Goal: Task Accomplishment & Management: Manage account settings

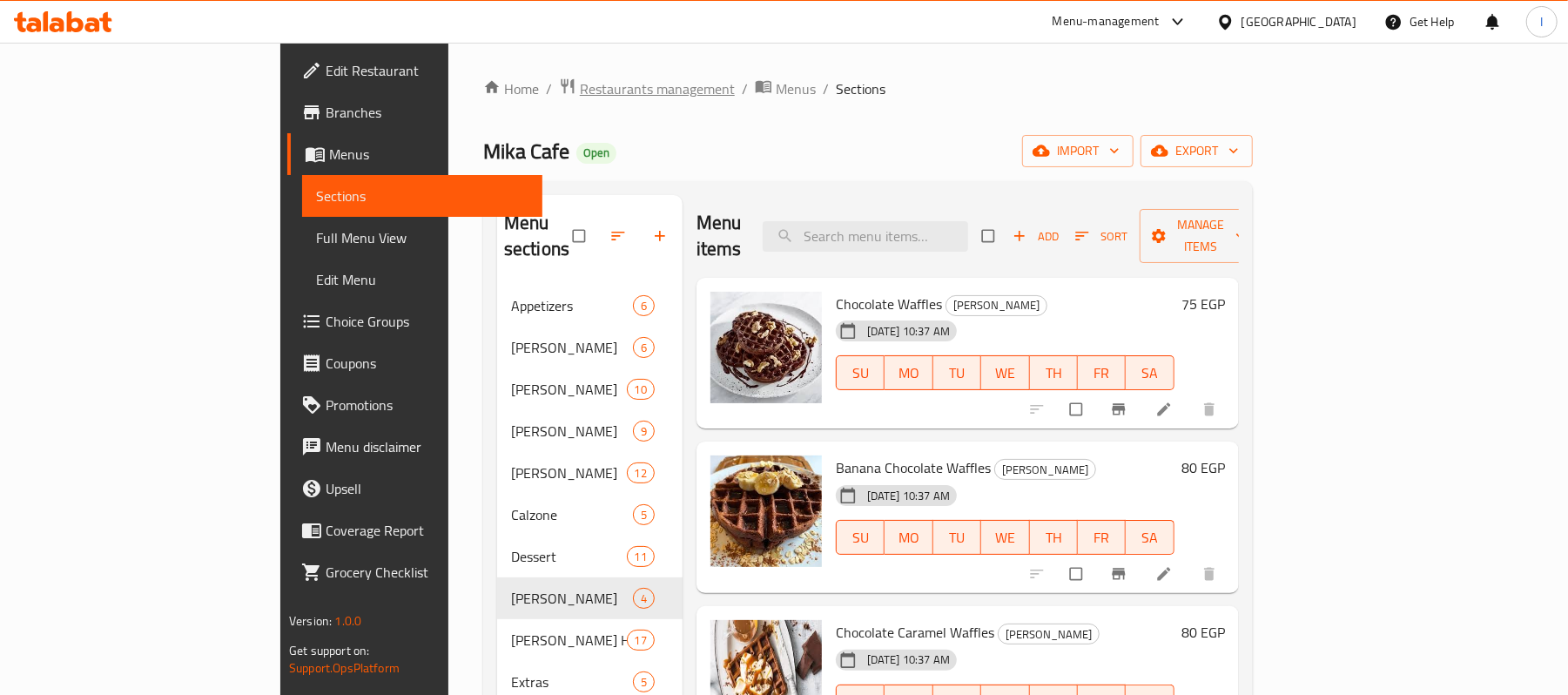
click at [580, 98] on span "Restaurants management" at bounding box center [657, 88] width 155 height 21
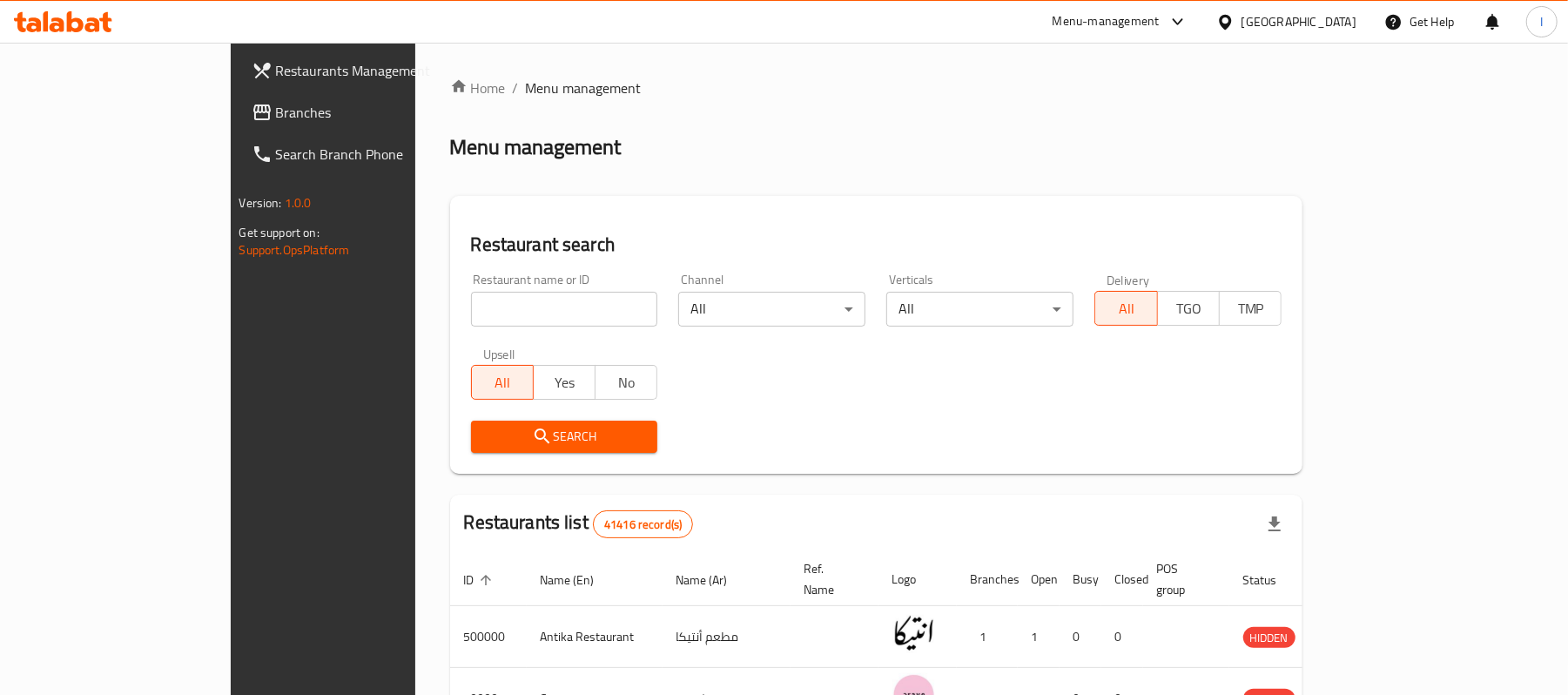
click at [471, 315] on input "search" at bounding box center [564, 309] width 188 height 35
paste input "669548"
type input "669548"
click button "Search" at bounding box center [564, 436] width 188 height 32
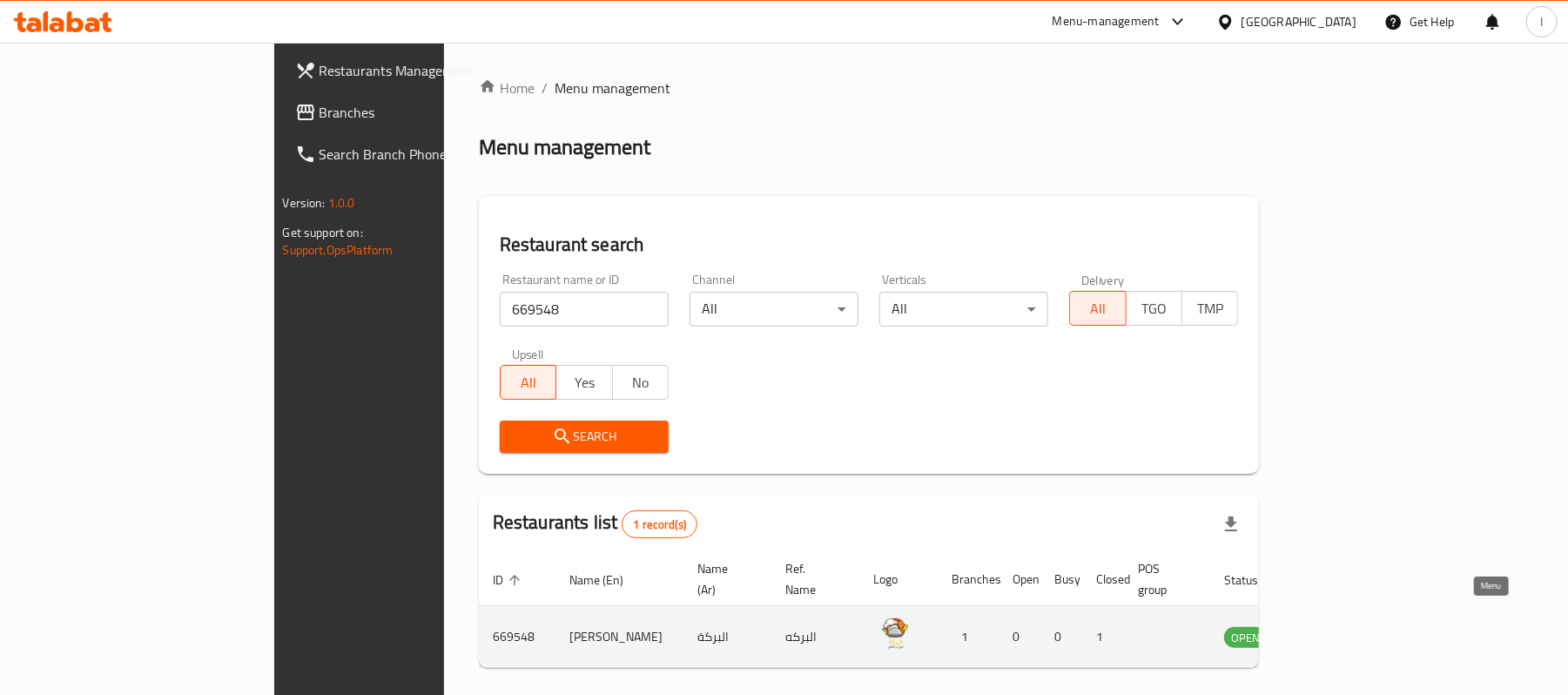
click at [1335, 630] on icon "enhanced table" at bounding box center [1325, 637] width 19 height 14
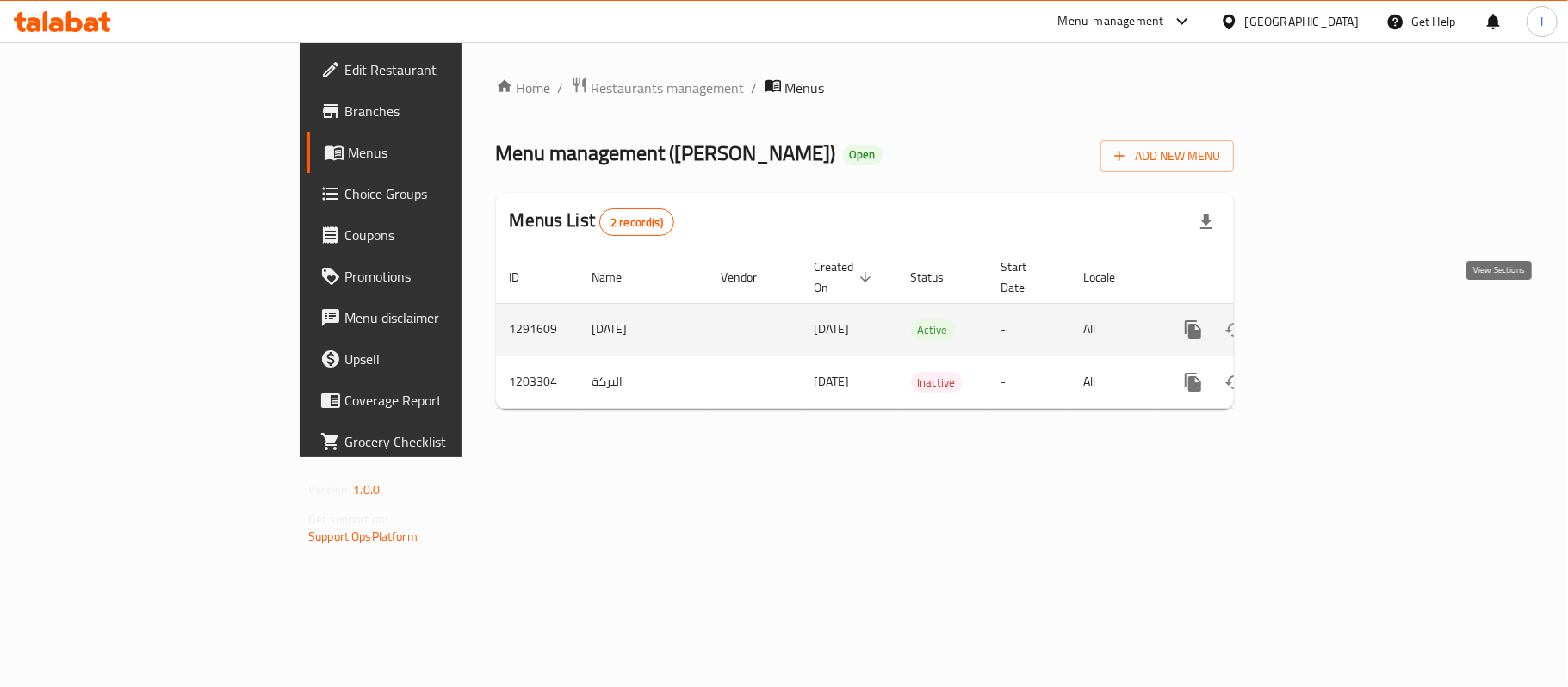
click at [1327, 319] on icon "enhanced table" at bounding box center [1317, 329] width 21 height 20
click at [1327, 321] on icon "enhanced table" at bounding box center [1317, 329] width 21 height 20
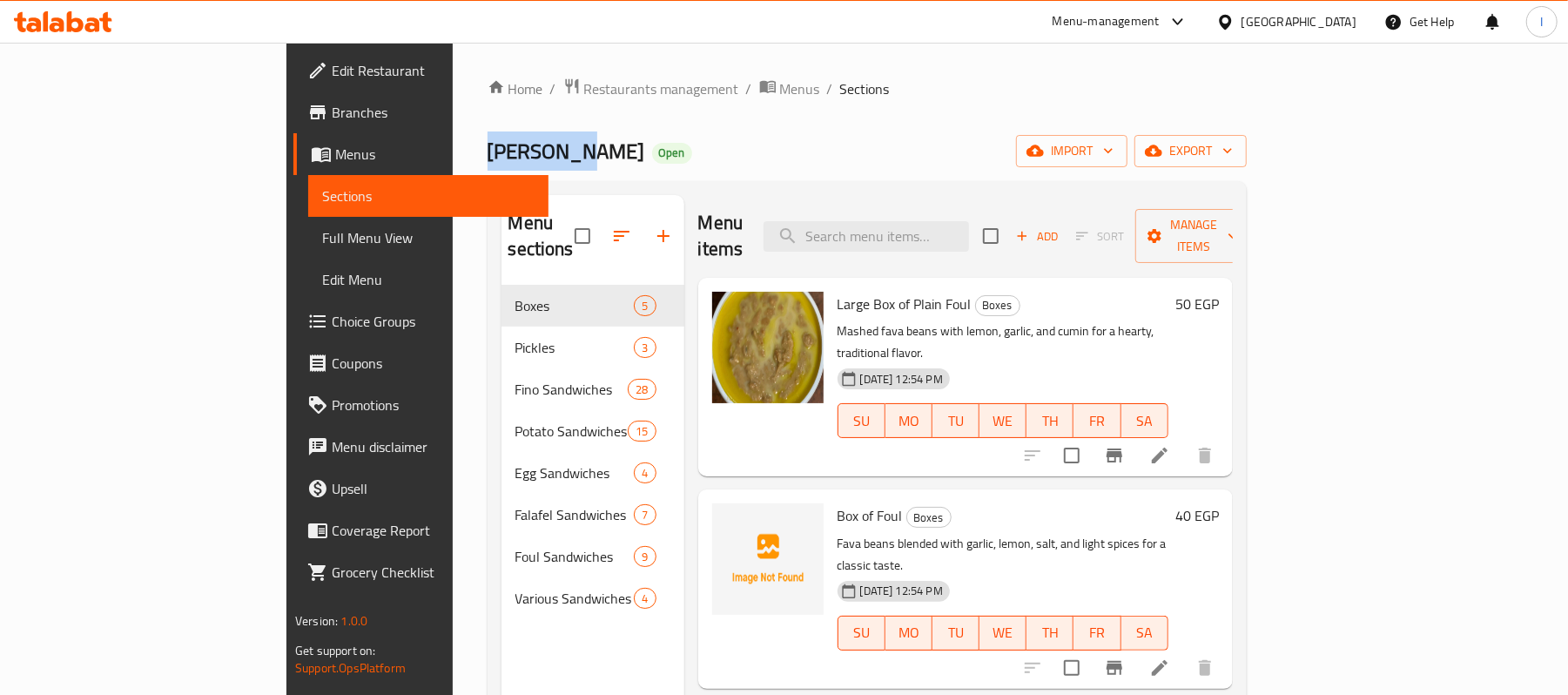
drag, startPoint x: 381, startPoint y: 153, endPoint x: 277, endPoint y: 154, distance: 104.0
click at [453, 154] on div "Home / Restaurants management / Menus / Sections Al Baraka Open import export M…" at bounding box center [867, 490] width 829 height 896
copy span "[PERSON_NAME]"
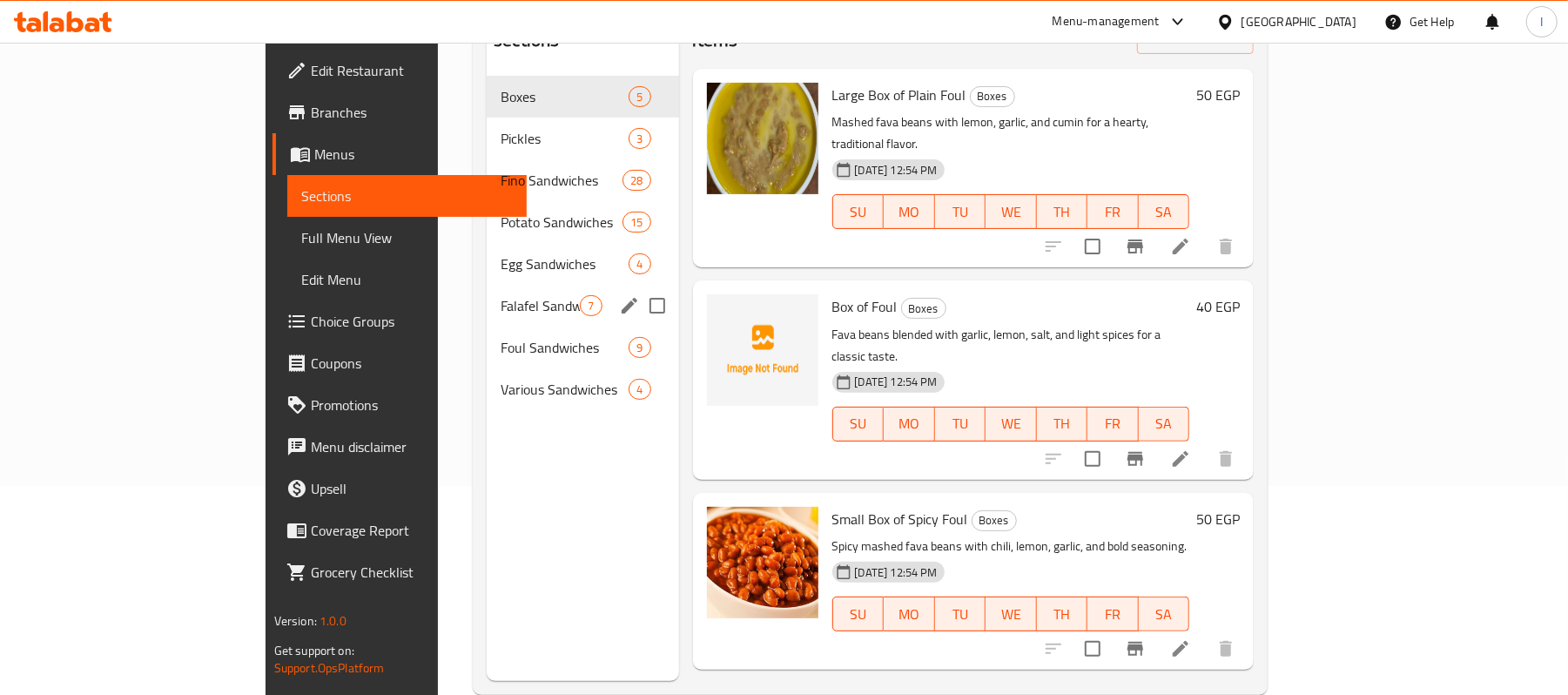
scroll to position [244, 0]
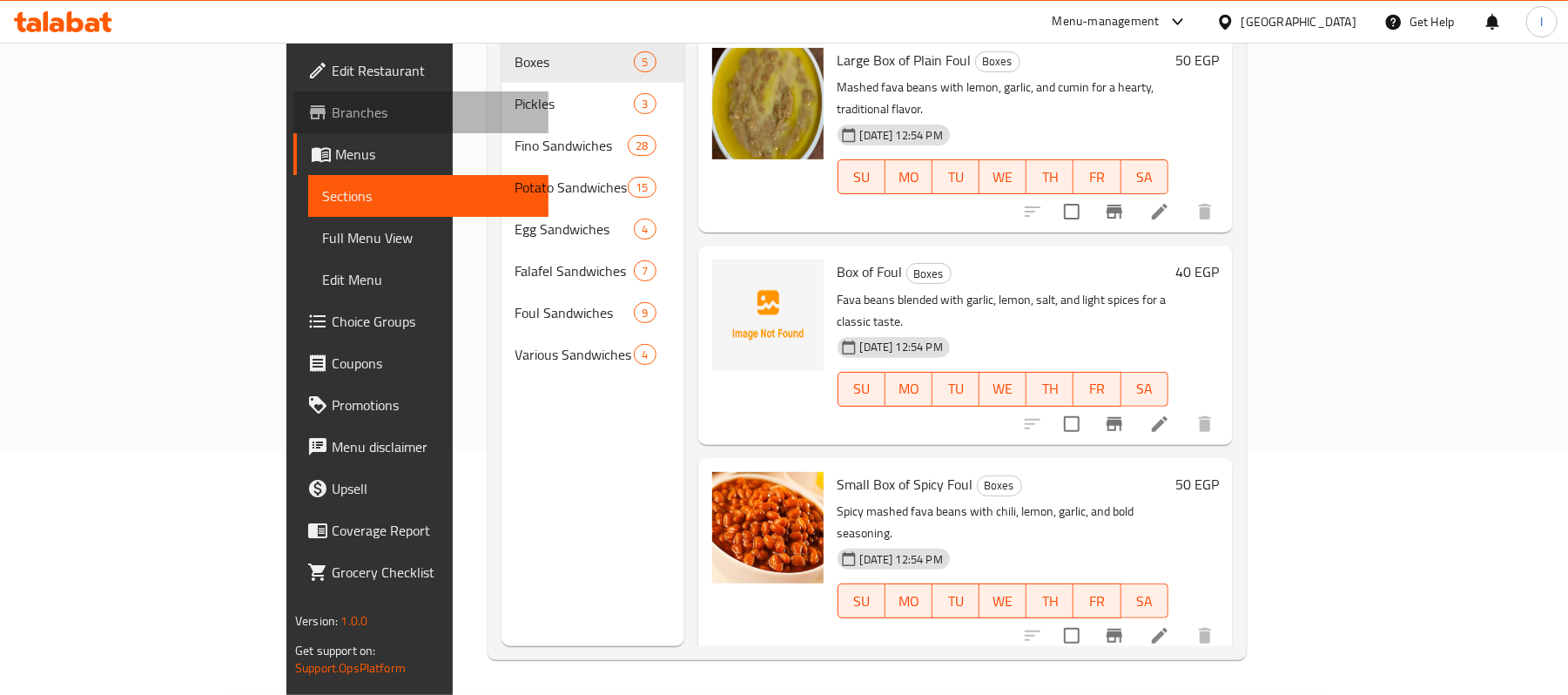
click at [332, 105] on span "Branches" at bounding box center [433, 112] width 203 height 21
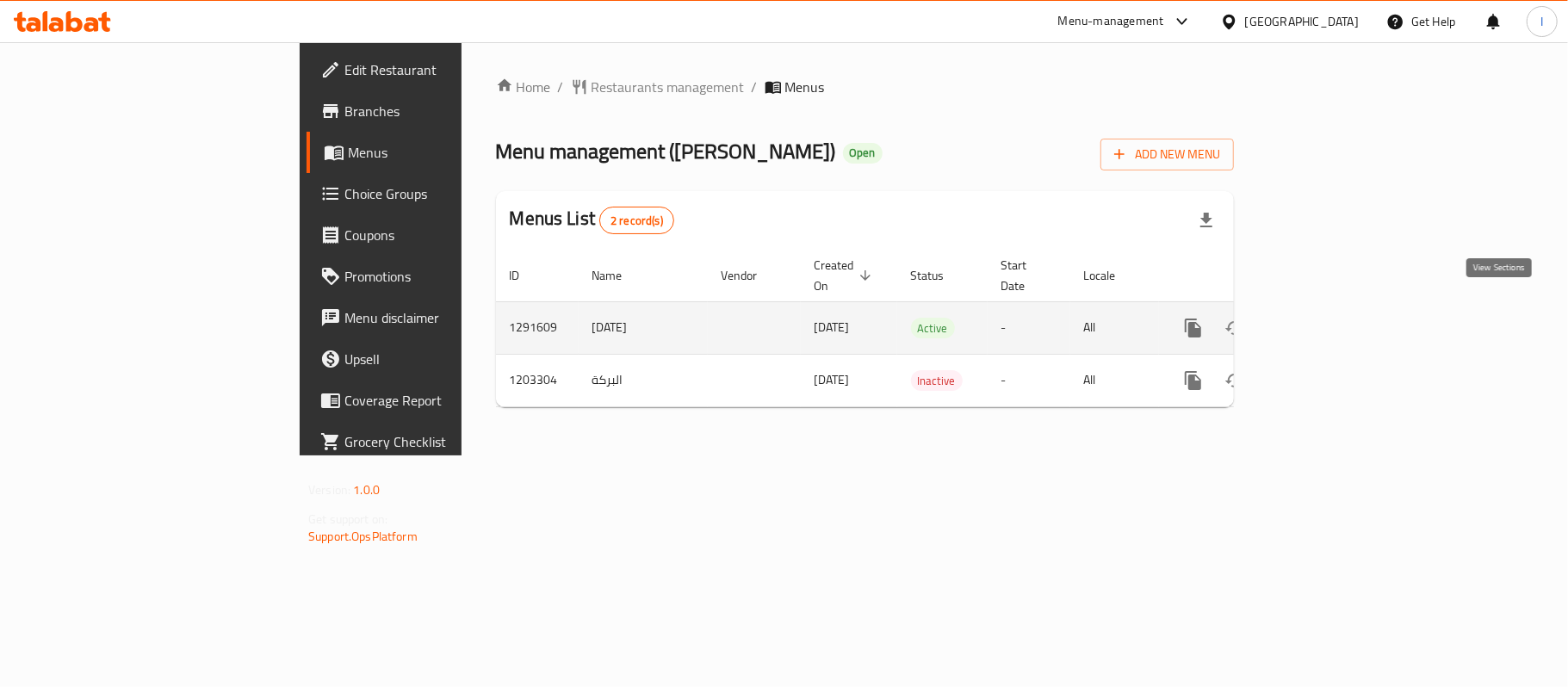
click at [1327, 317] on icon "enhanced table" at bounding box center [1317, 327] width 21 height 20
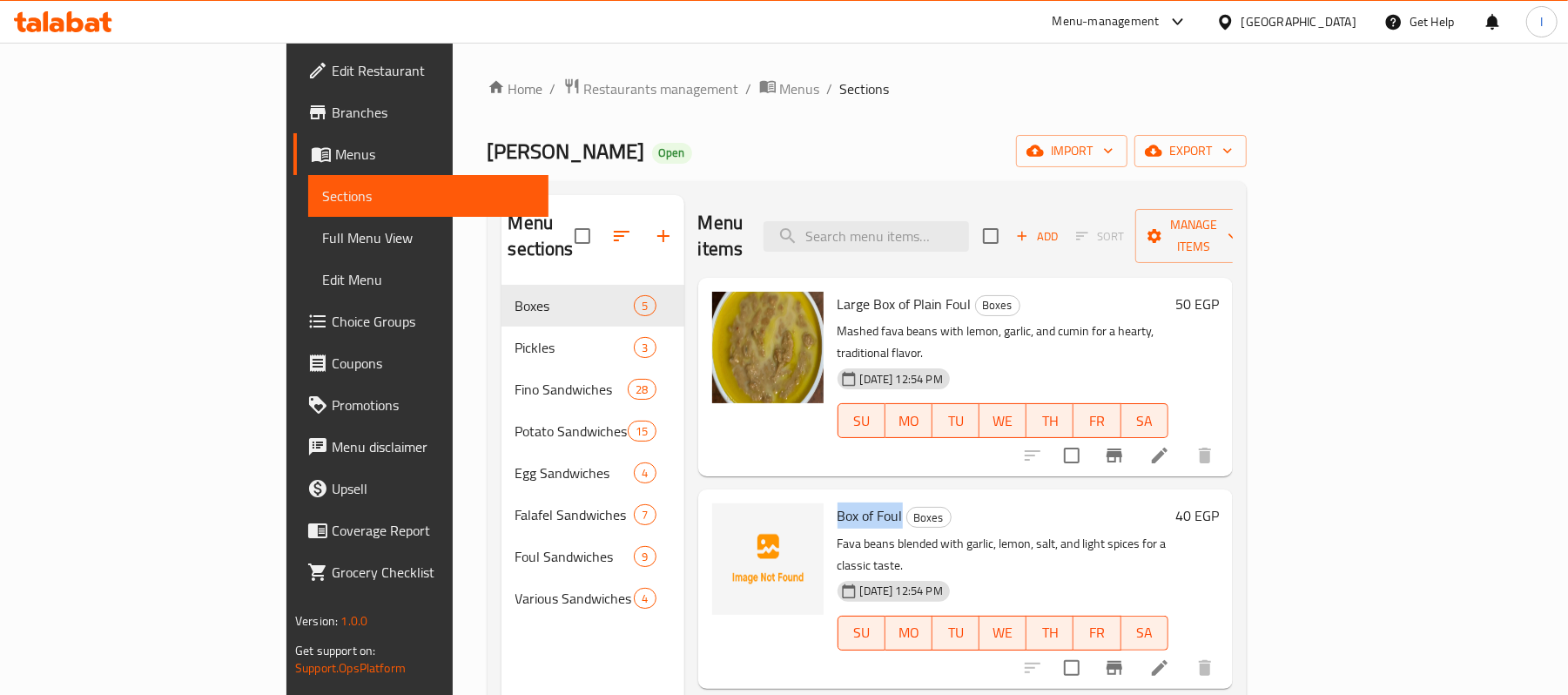
drag, startPoint x: 767, startPoint y: 464, endPoint x: 830, endPoint y: 467, distance: 63.1
click at [838, 502] on span "Box of Foul" at bounding box center [870, 515] width 65 height 26
drag, startPoint x: 832, startPoint y: 467, endPoint x: 757, endPoint y: 464, distance: 75.1
click at [830, 496] on div "Box of Foul Boxes Fava beans blended with garlic, lemon, salt, and light spices…" at bounding box center [1003, 588] width 344 height 185
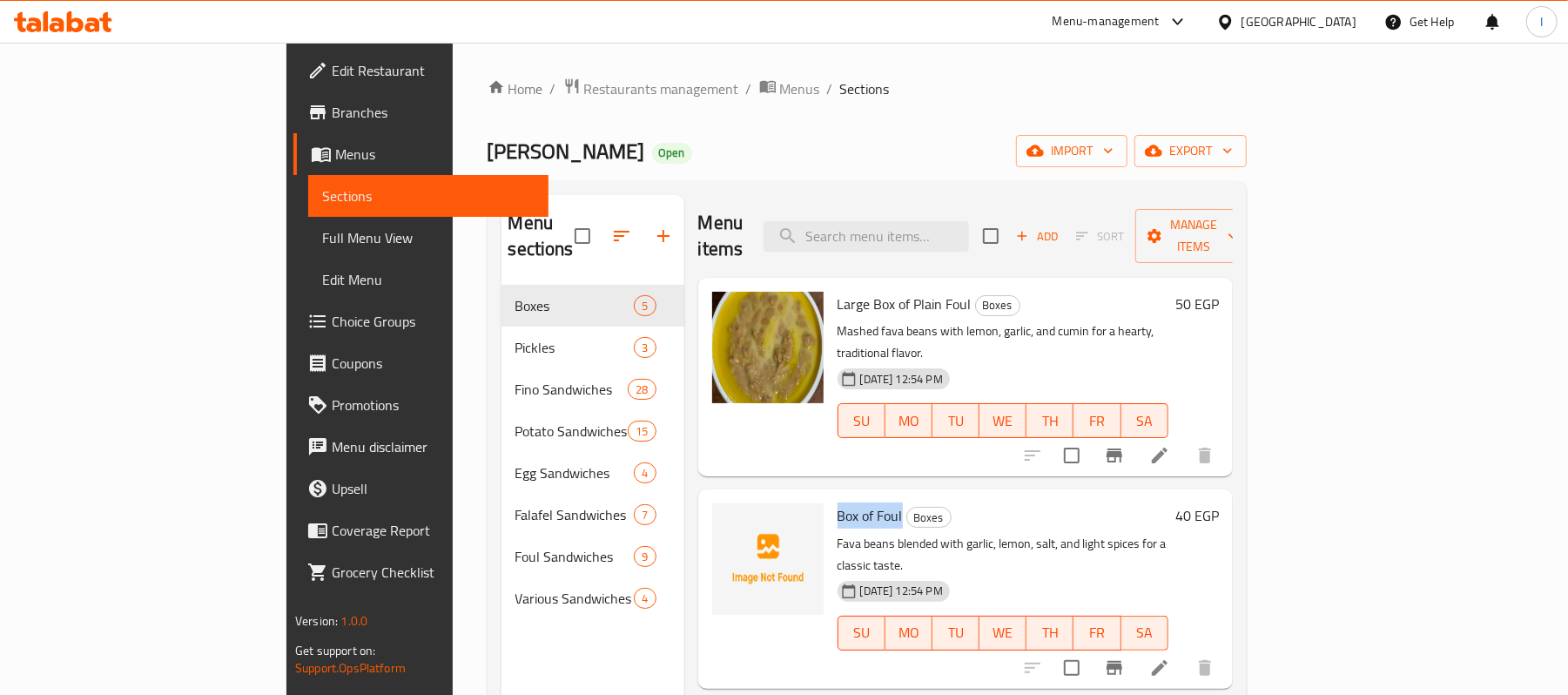
copy span "Box of Foul"
click at [728, 519] on icon "upload picture" at bounding box center [736, 526] width 17 height 15
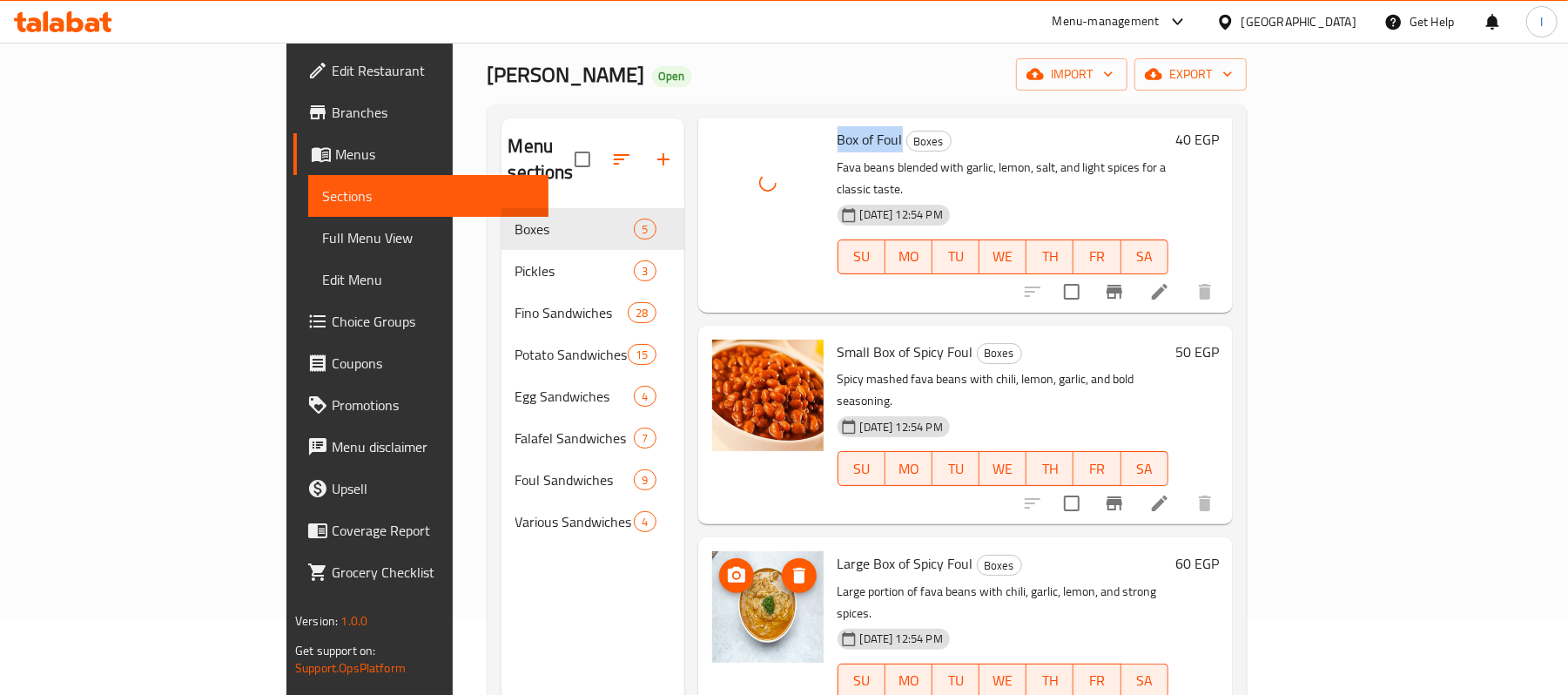
scroll to position [244, 0]
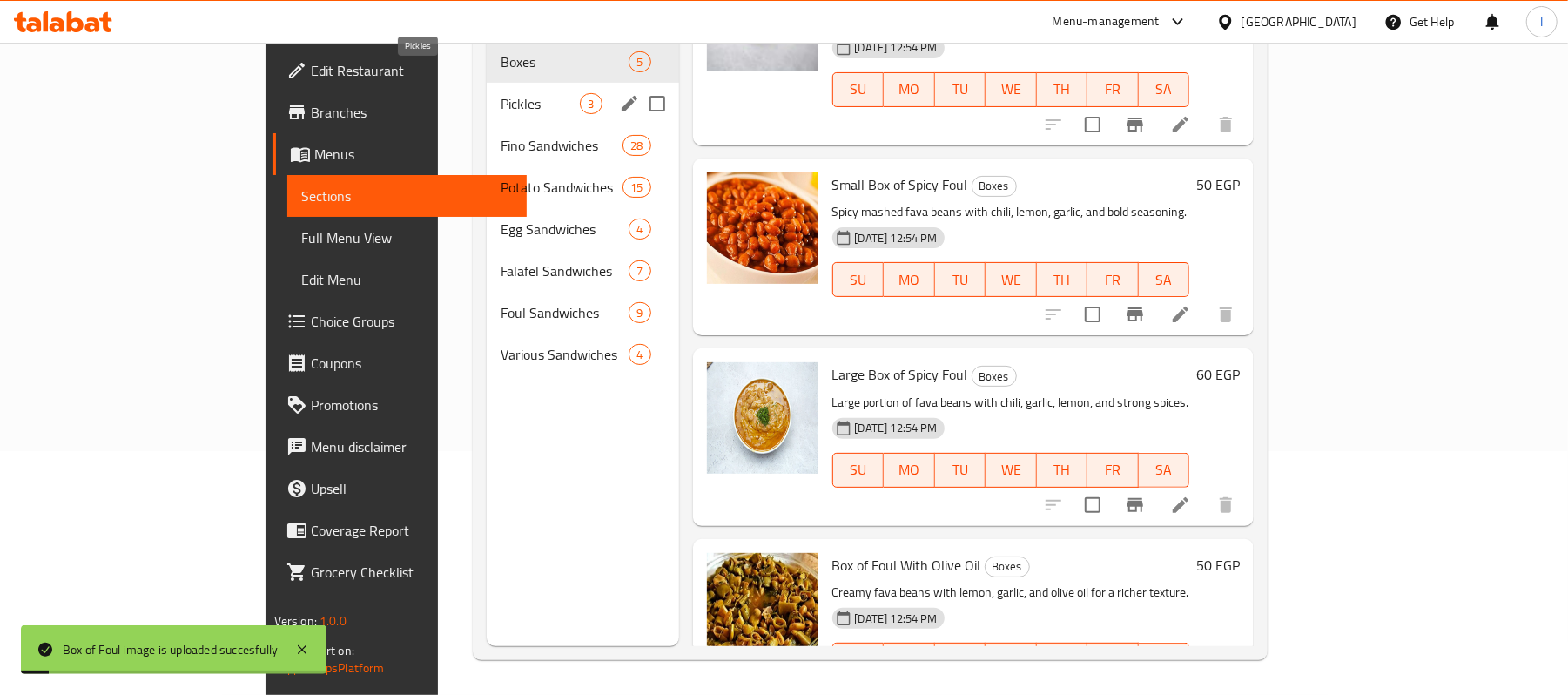
click at [500, 93] on span "Pickles" at bounding box center [540, 103] width 79 height 21
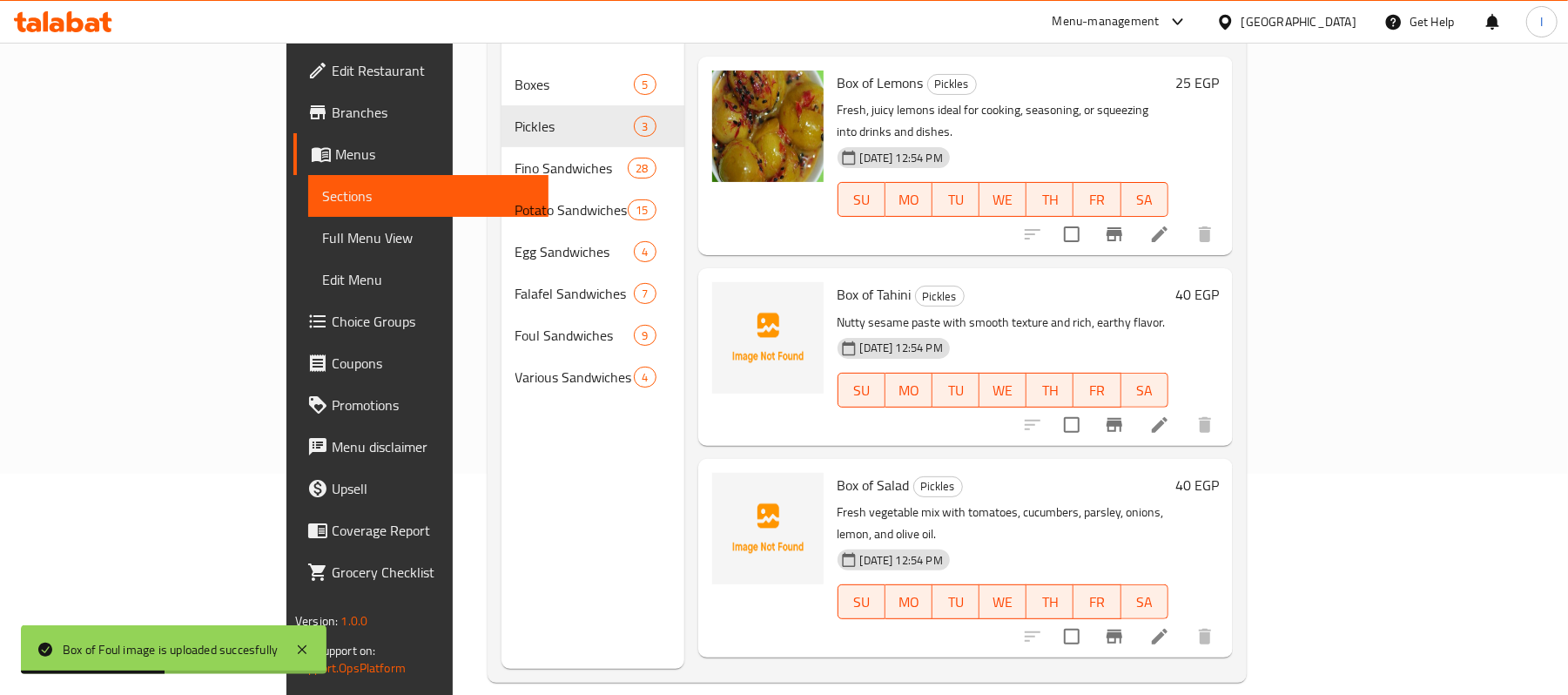
scroll to position [232, 0]
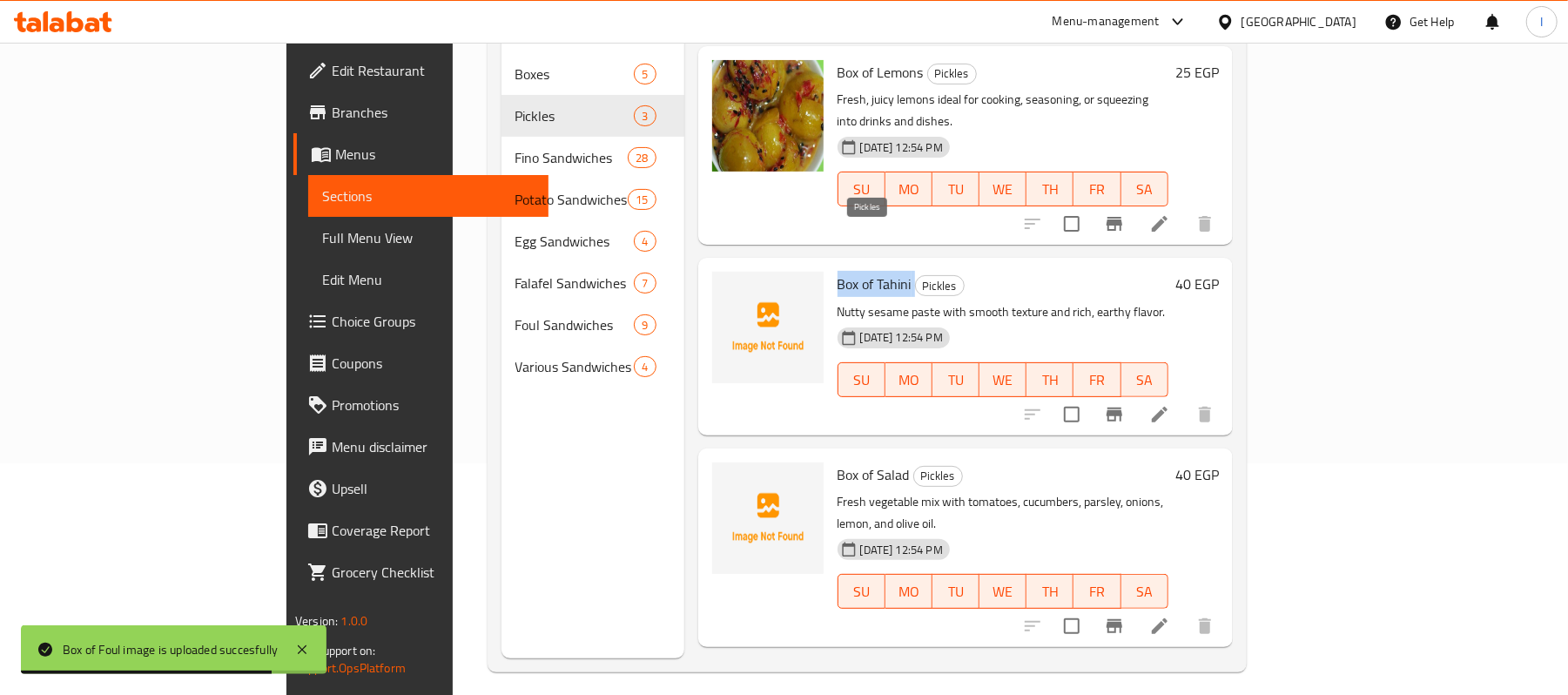
drag, startPoint x: 766, startPoint y: 234, endPoint x: 848, endPoint y: 234, distance: 82.0
click at [848, 271] on h6 "Box of Tahini Pickles" at bounding box center [1003, 283] width 331 height 24
copy h6 "Box of Tahini"
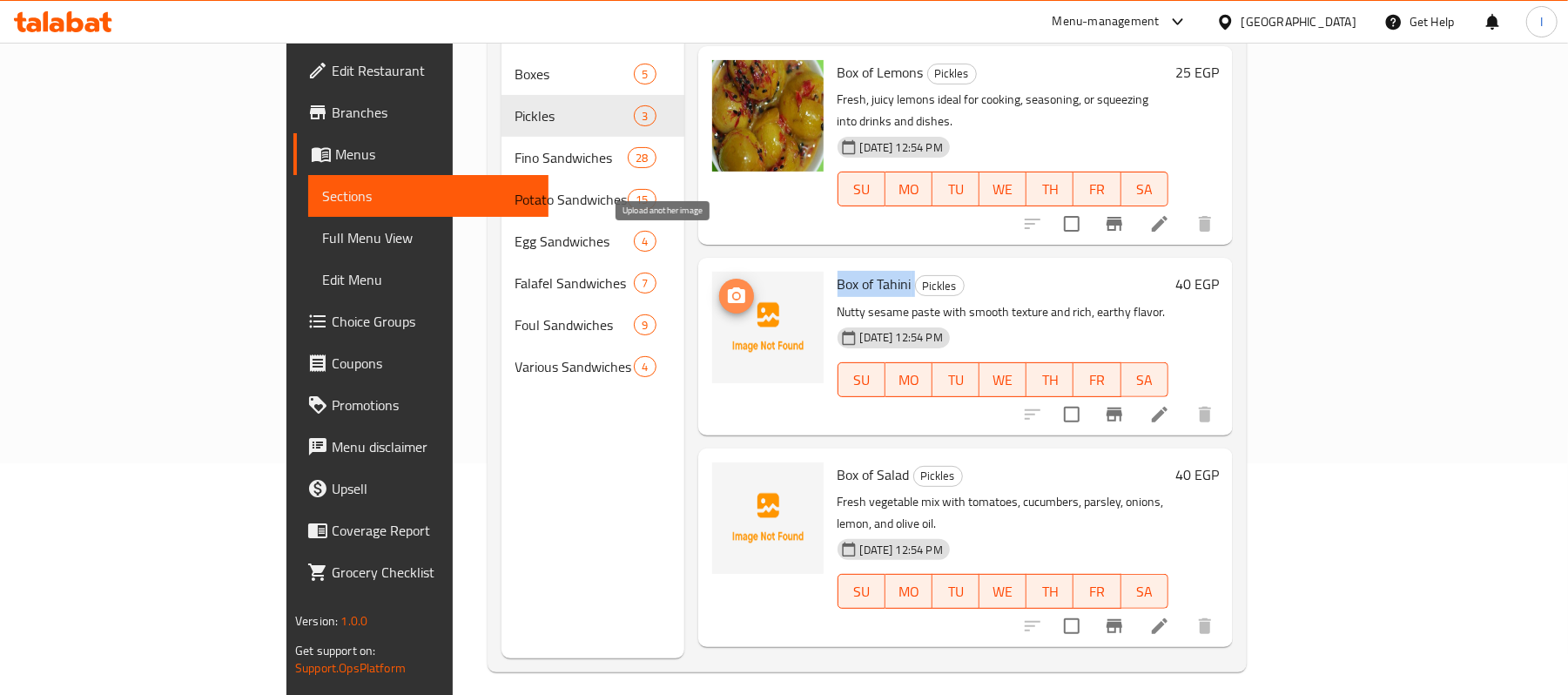
click at [728, 288] on icon "upload picture" at bounding box center [736, 295] width 17 height 15
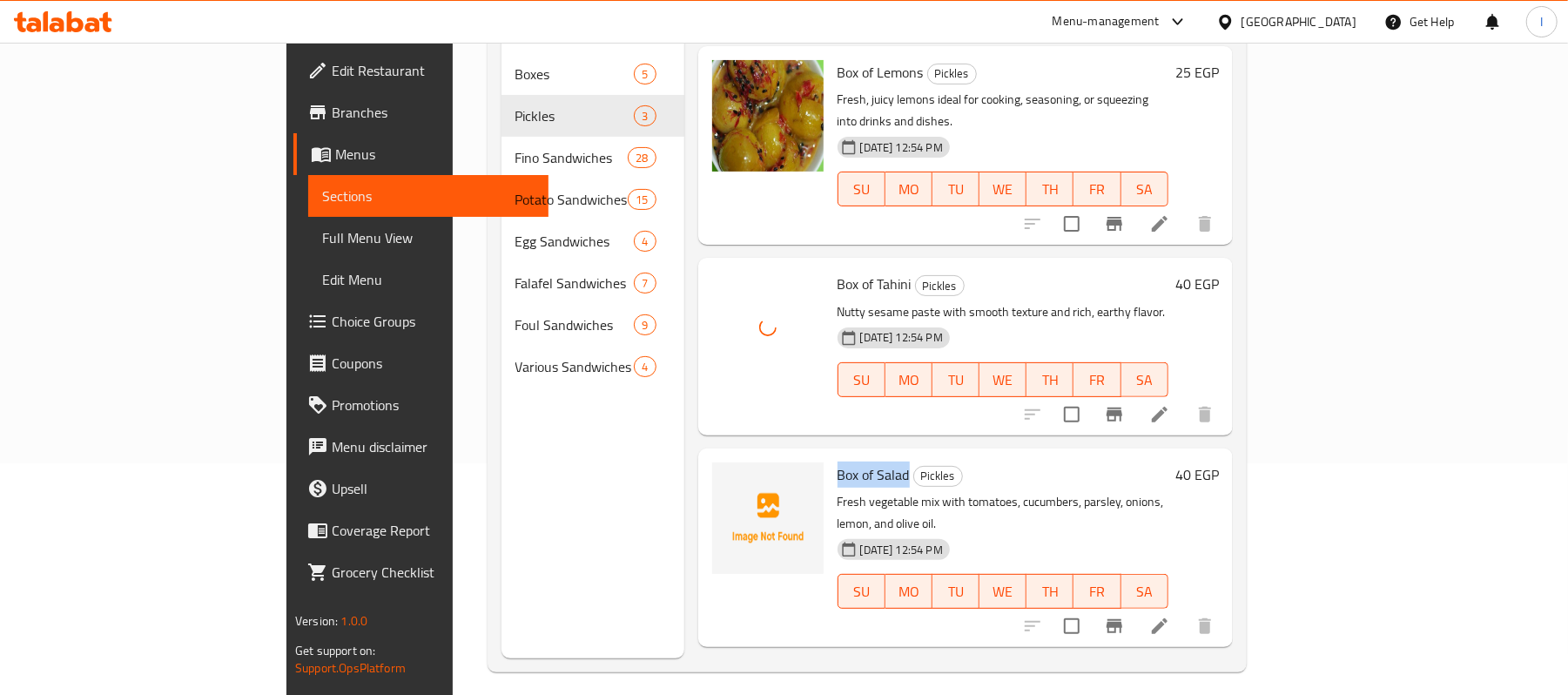
drag, startPoint x: 768, startPoint y: 425, endPoint x: 838, endPoint y: 425, distance: 70.0
click at [838, 462] on h6 "Box of Salad Pickles" at bounding box center [1003, 474] width 331 height 24
copy span "Box of Salad"
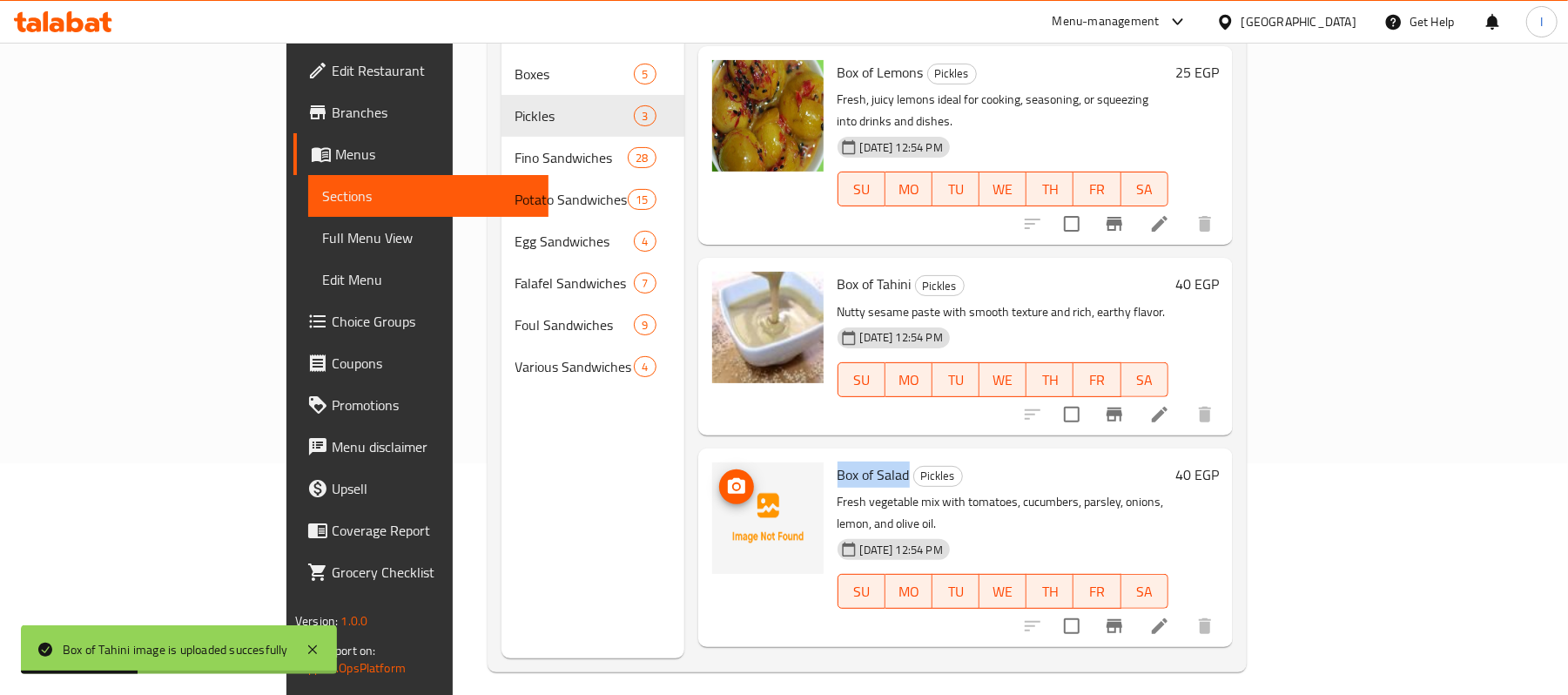
click at [728, 478] on icon "upload picture" at bounding box center [736, 485] width 17 height 15
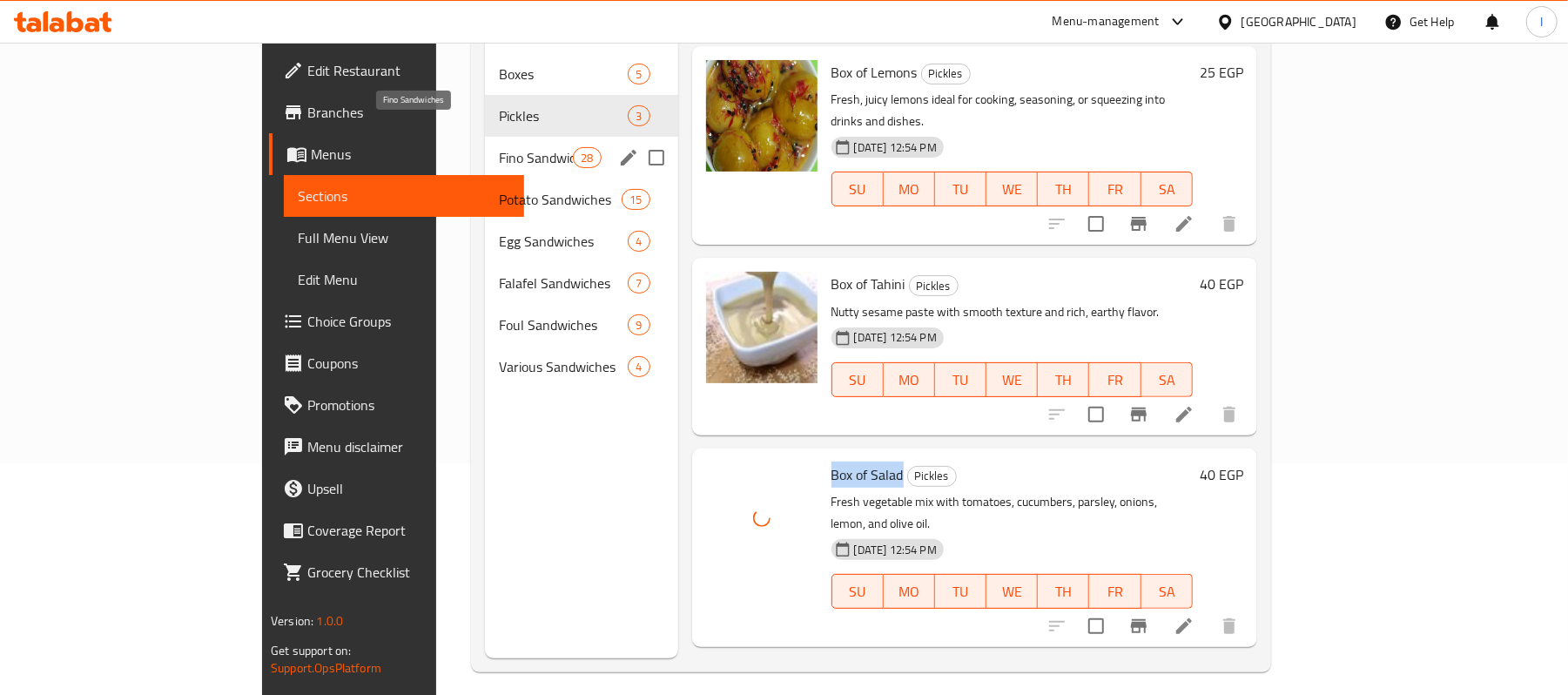
click at [499, 147] on span "Fino Sandwiches" at bounding box center [536, 157] width 74 height 21
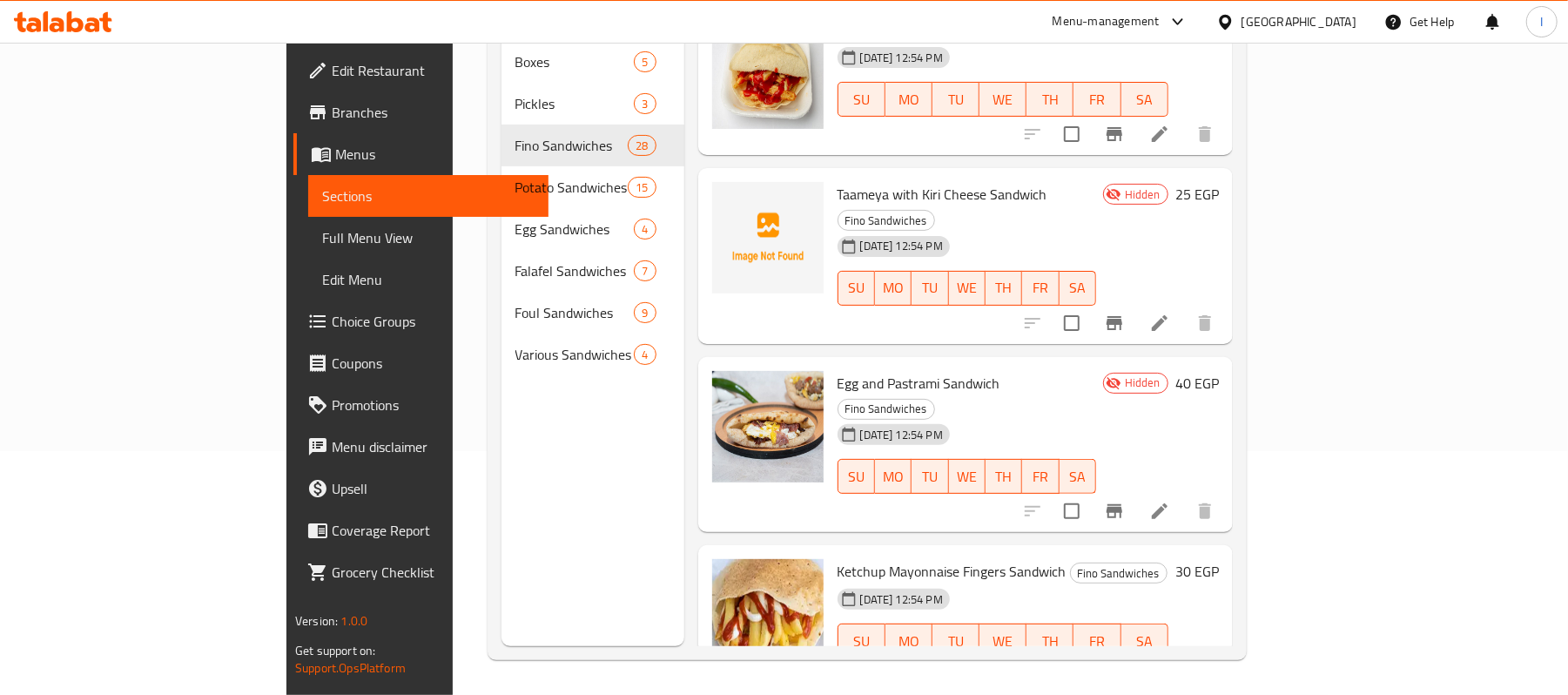
scroll to position [4039, 0]
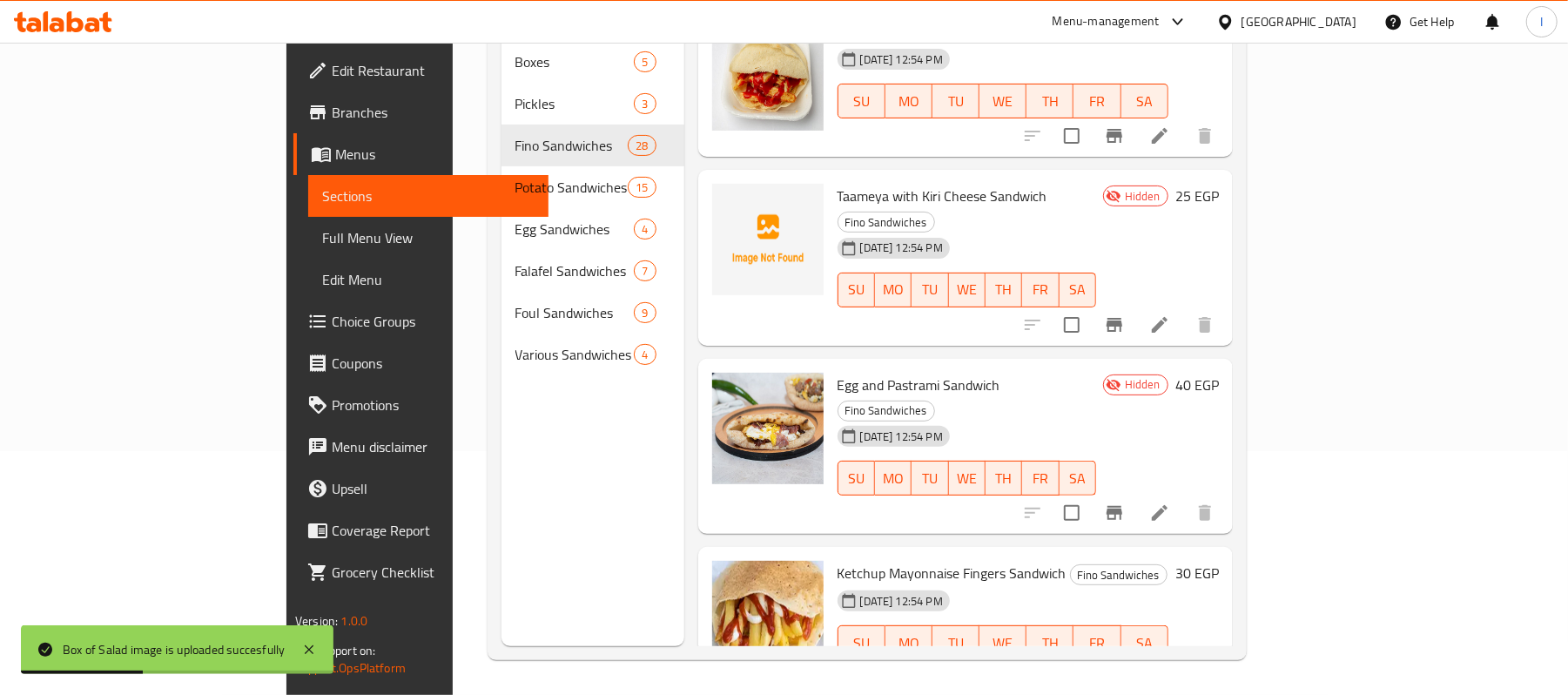
drag, startPoint x: 766, startPoint y: 370, endPoint x: 894, endPoint y: 369, distance: 128.0
copy span "K.M Cheese Sandwich"
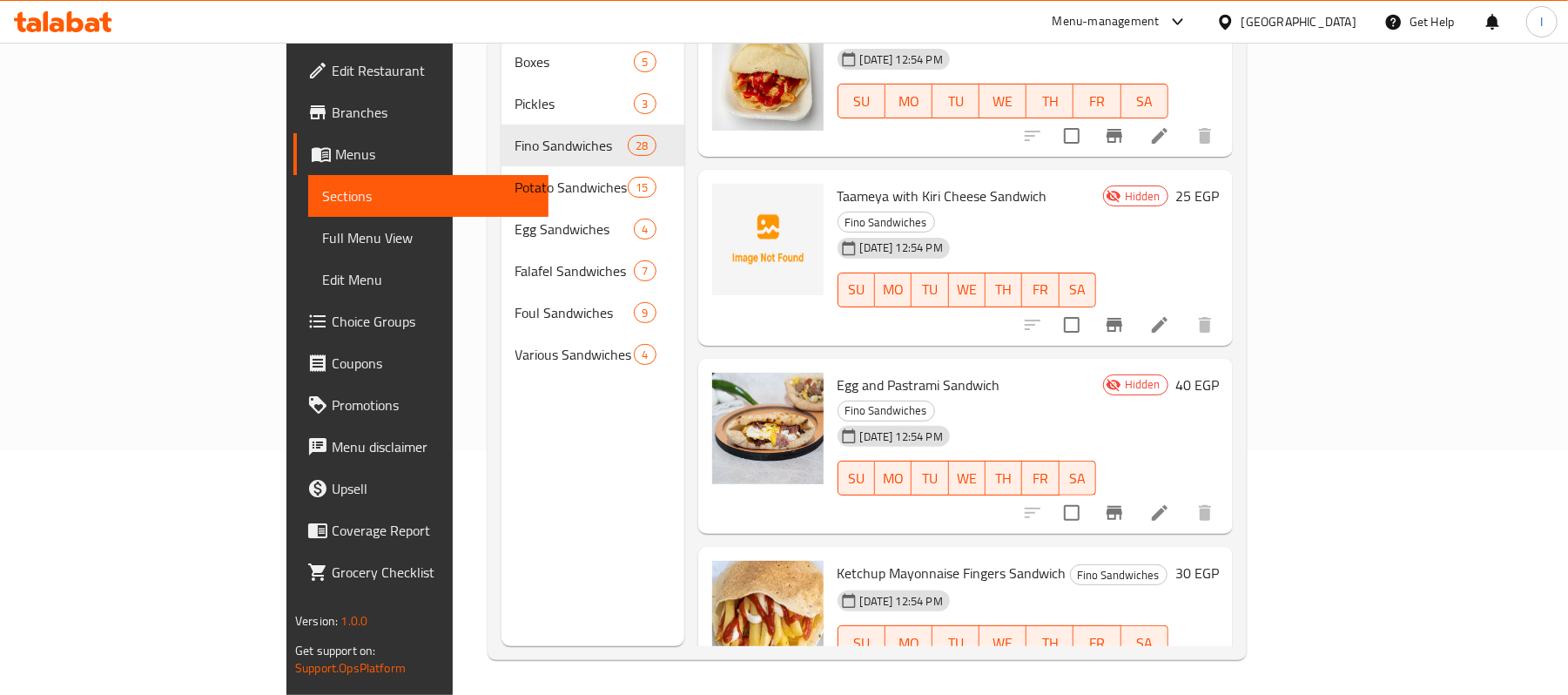
drag, startPoint x: 793, startPoint y: 372, endPoint x: 894, endPoint y: 374, distance: 101.0
copy span "Cheese Sandwich"
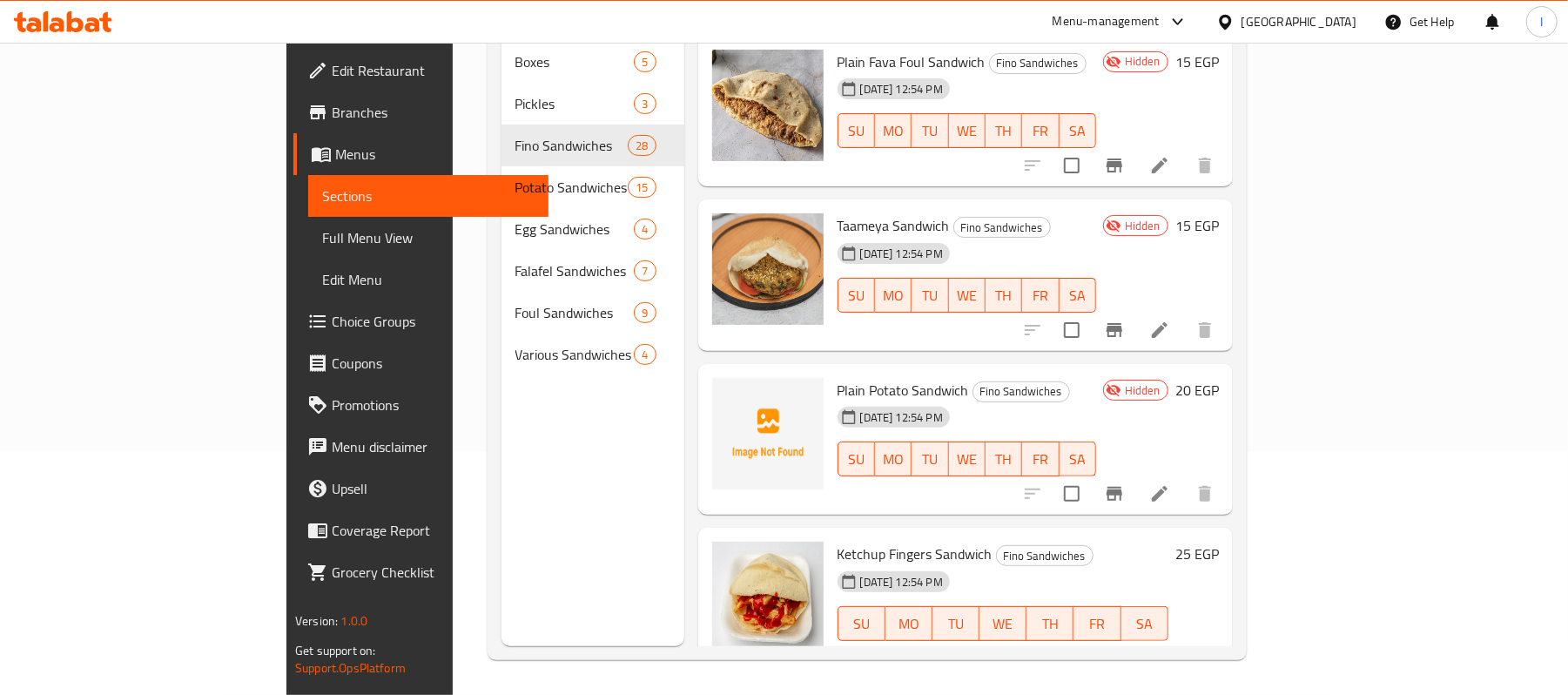
scroll to position [3459, 0]
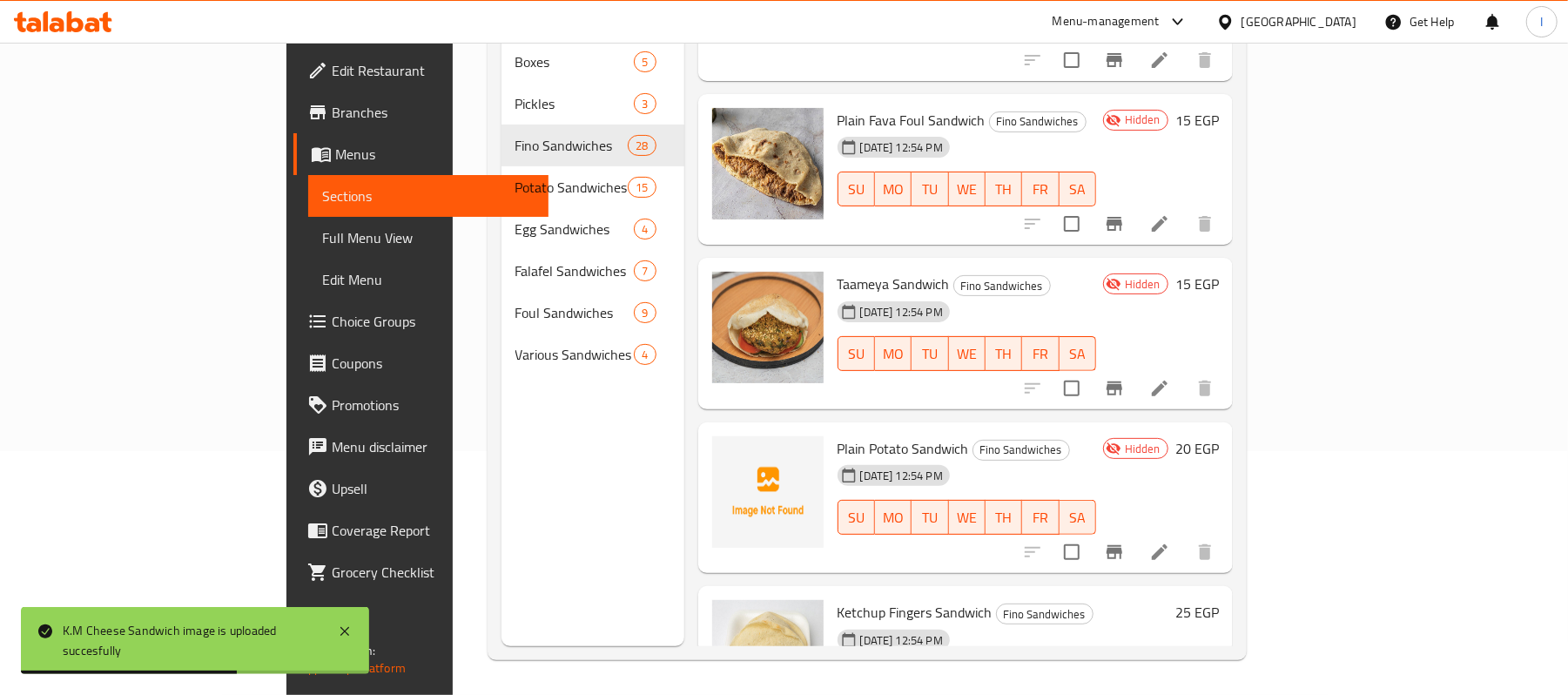
drag, startPoint x: 766, startPoint y: 467, endPoint x: 869, endPoint y: 465, distance: 103.0
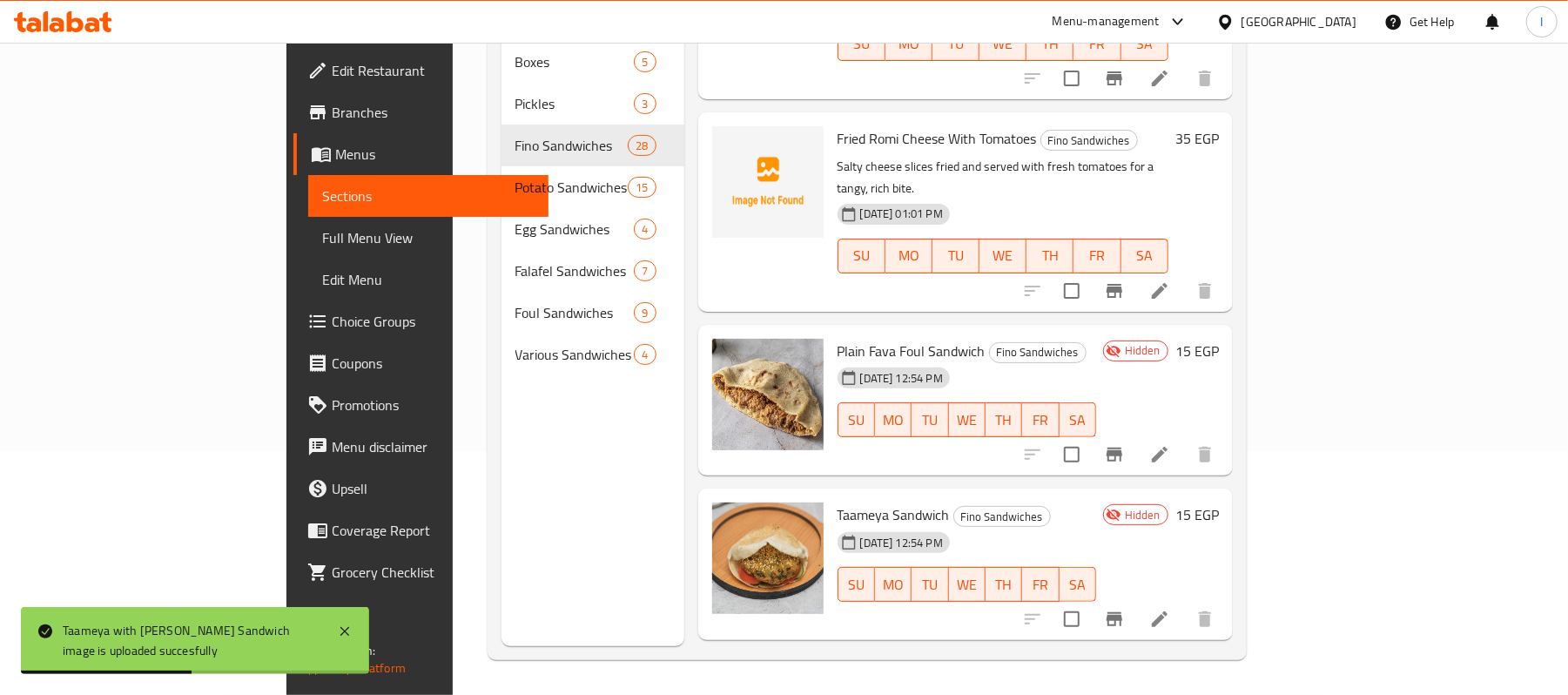
scroll to position [3226, 0]
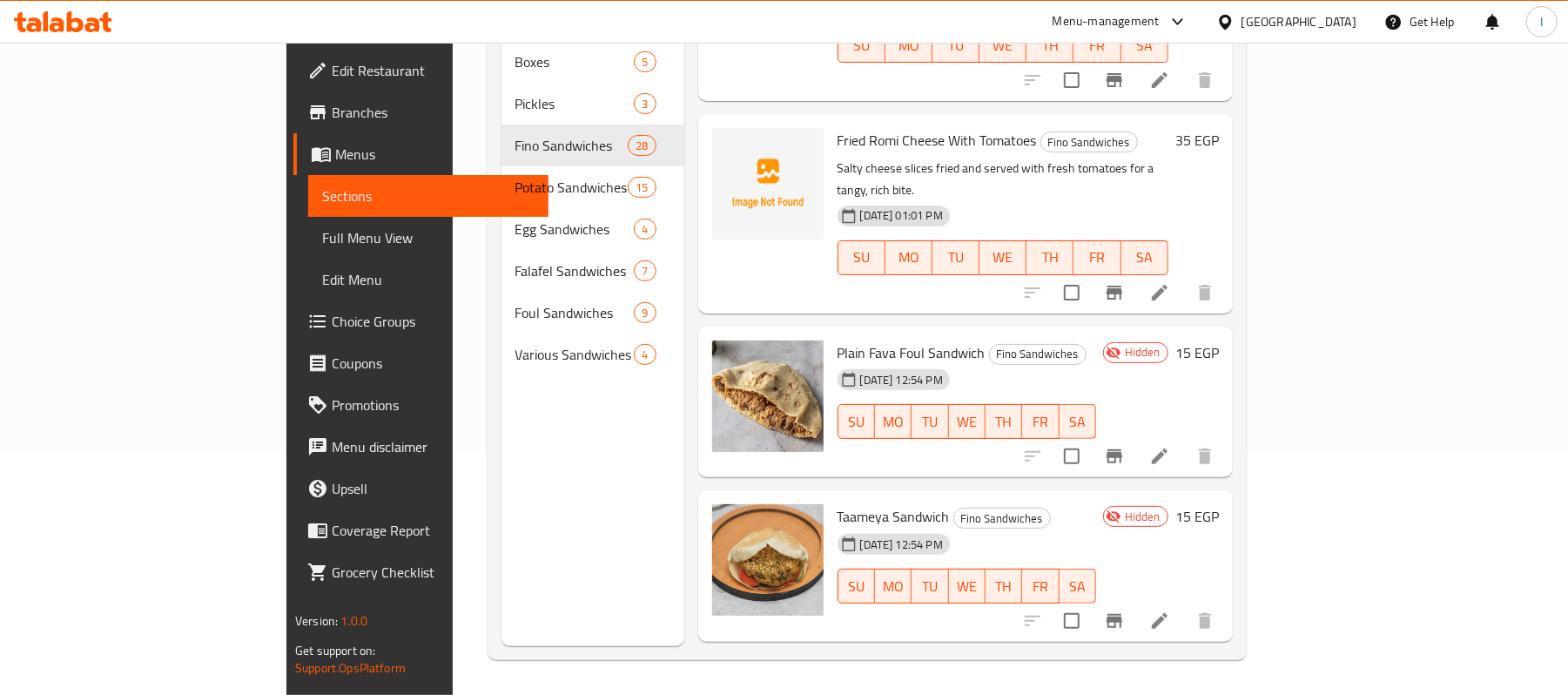
drag, startPoint x: 765, startPoint y: 360, endPoint x: 896, endPoint y: 361, distance: 131.0
click at [896, 669] on h6 "Plain Potato Sandwich Fino Sandwiches" at bounding box center [967, 681] width 259 height 24
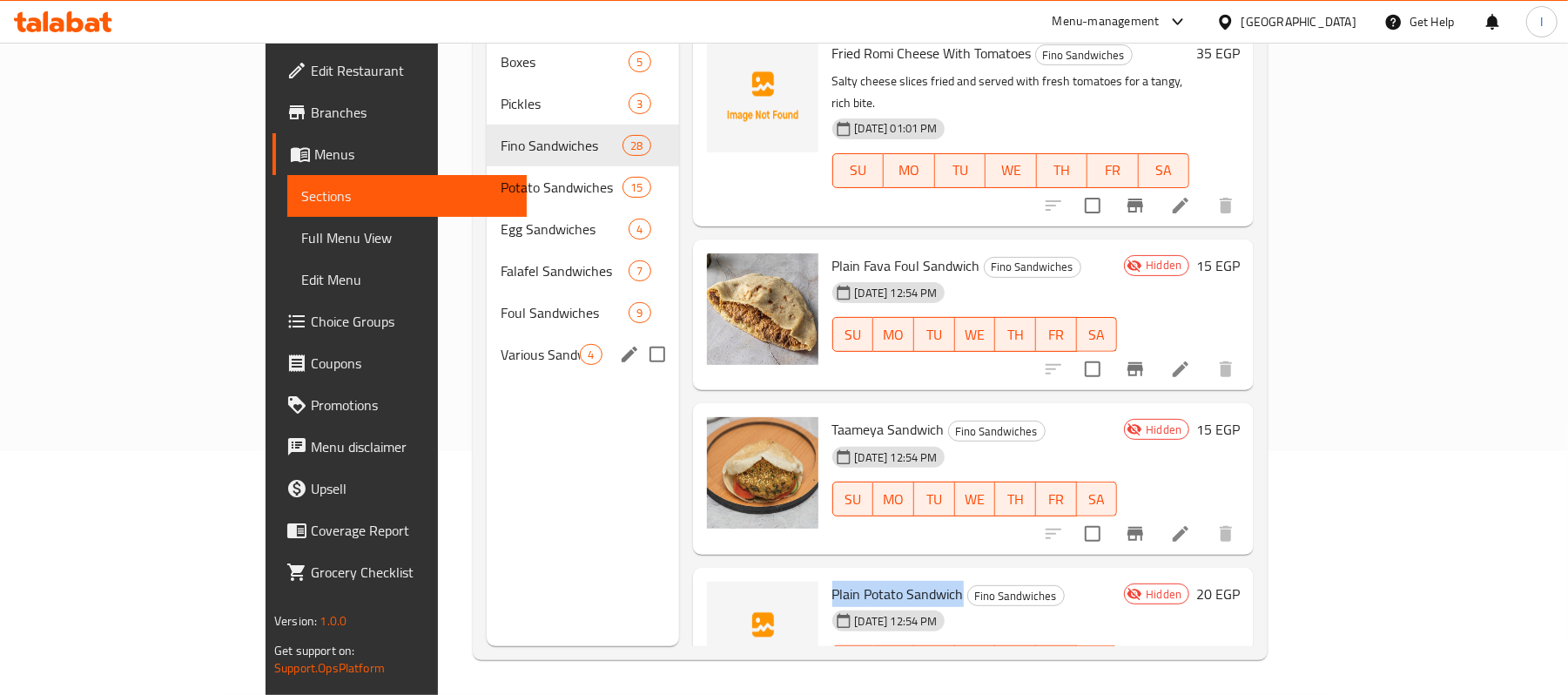
copy span "Plain Potato Sandwich"
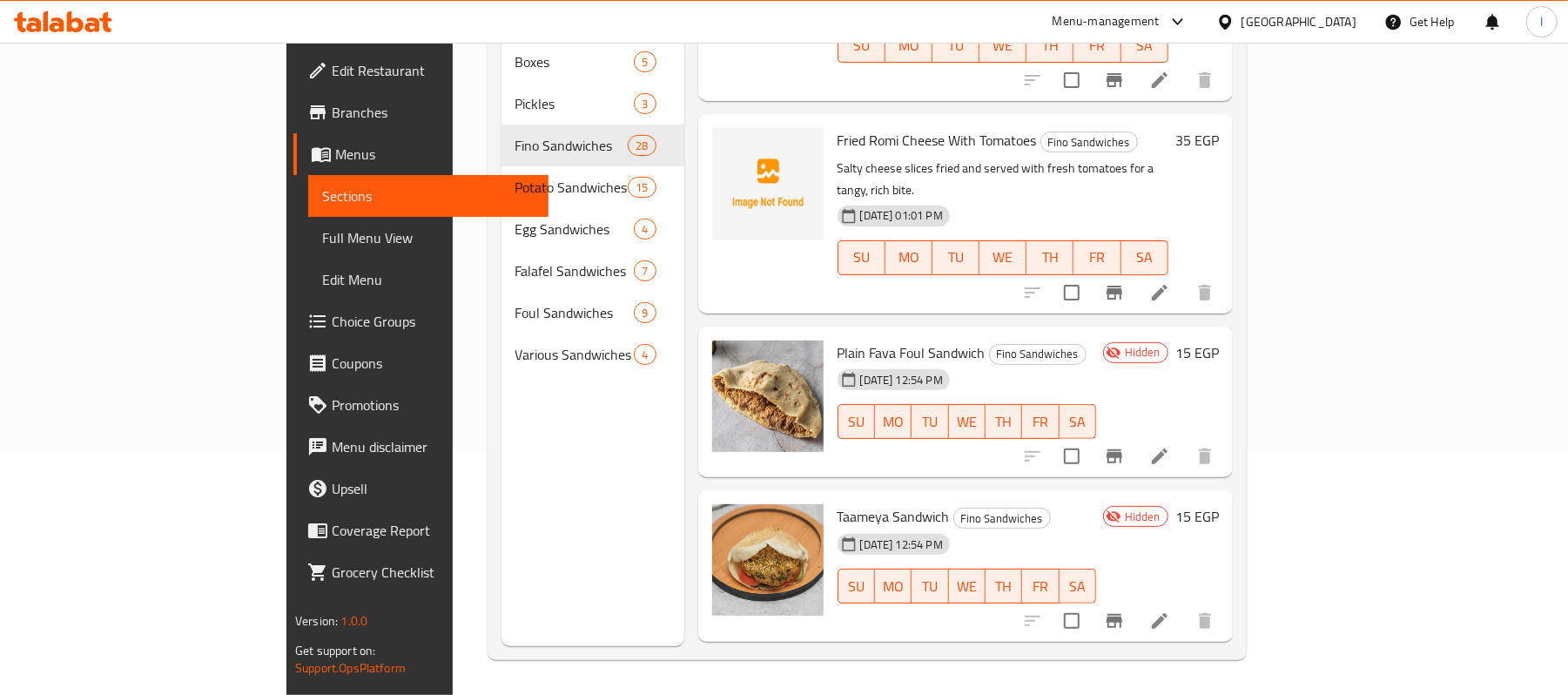
click at [720, 682] on span "upload picture" at bounding box center [737, 692] width 35 height 21
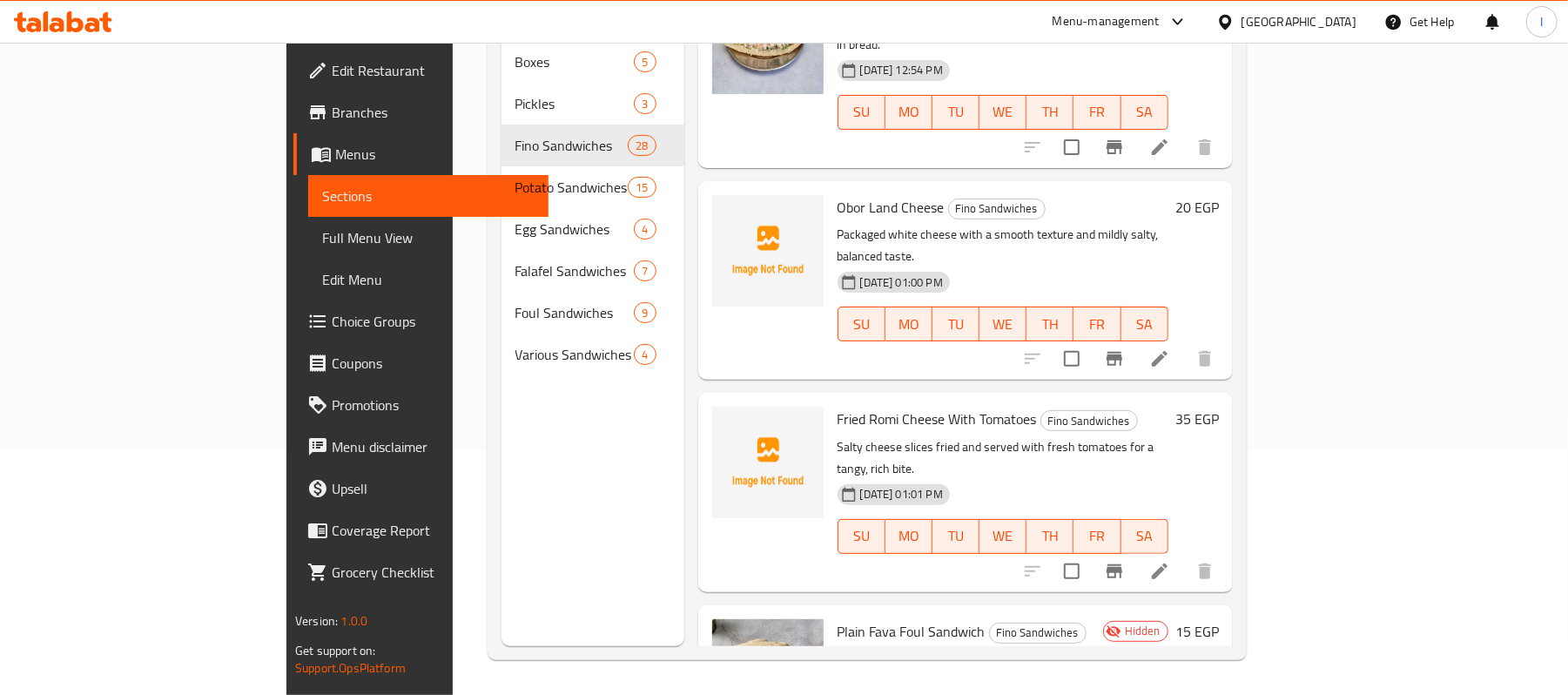
scroll to position [2762, 0]
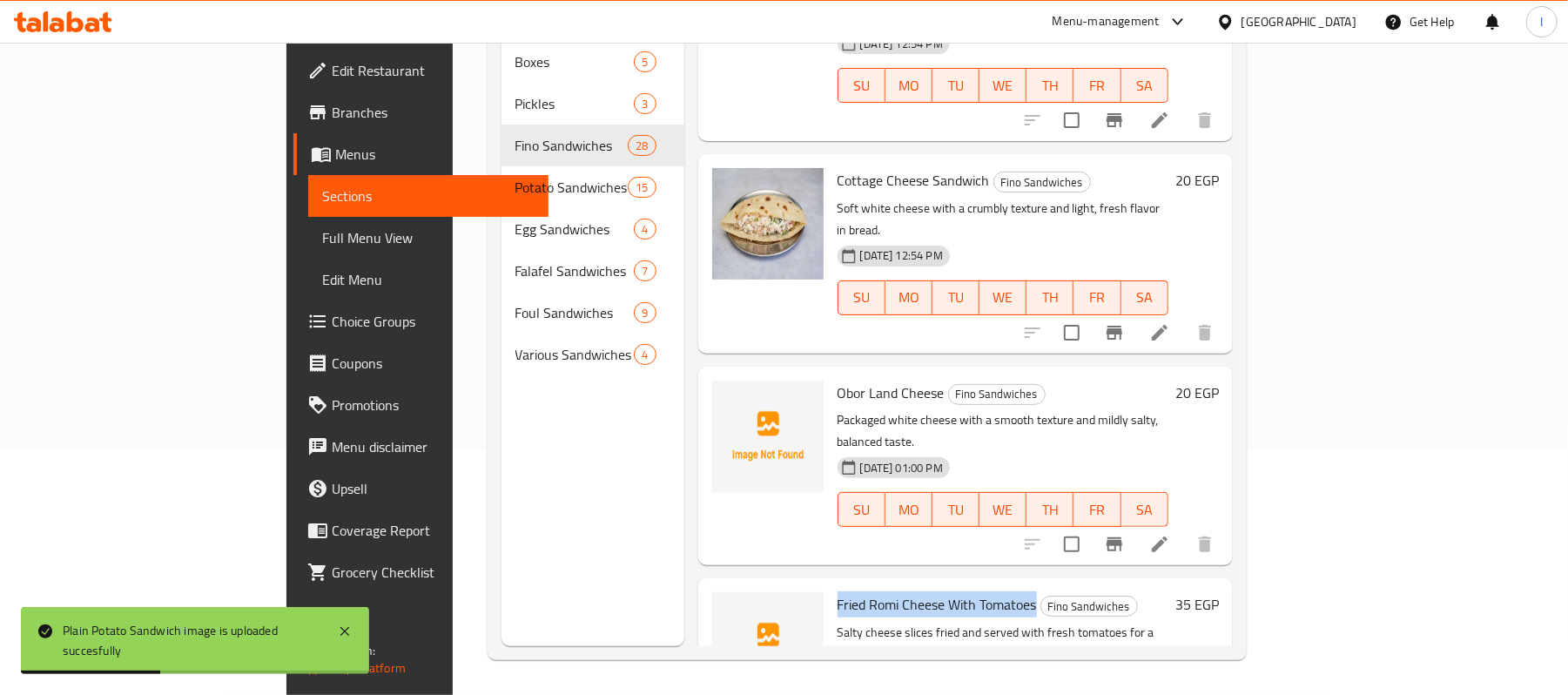
drag, startPoint x: 767, startPoint y: 308, endPoint x: 967, endPoint y: 310, distance: 200.0
click at [967, 592] on h6 "Fried Romi Cheese With Tomatoes Fino Sandwiches" at bounding box center [1003, 604] width 331 height 24
copy span "Fried Romi Cheese With Tomatoes"
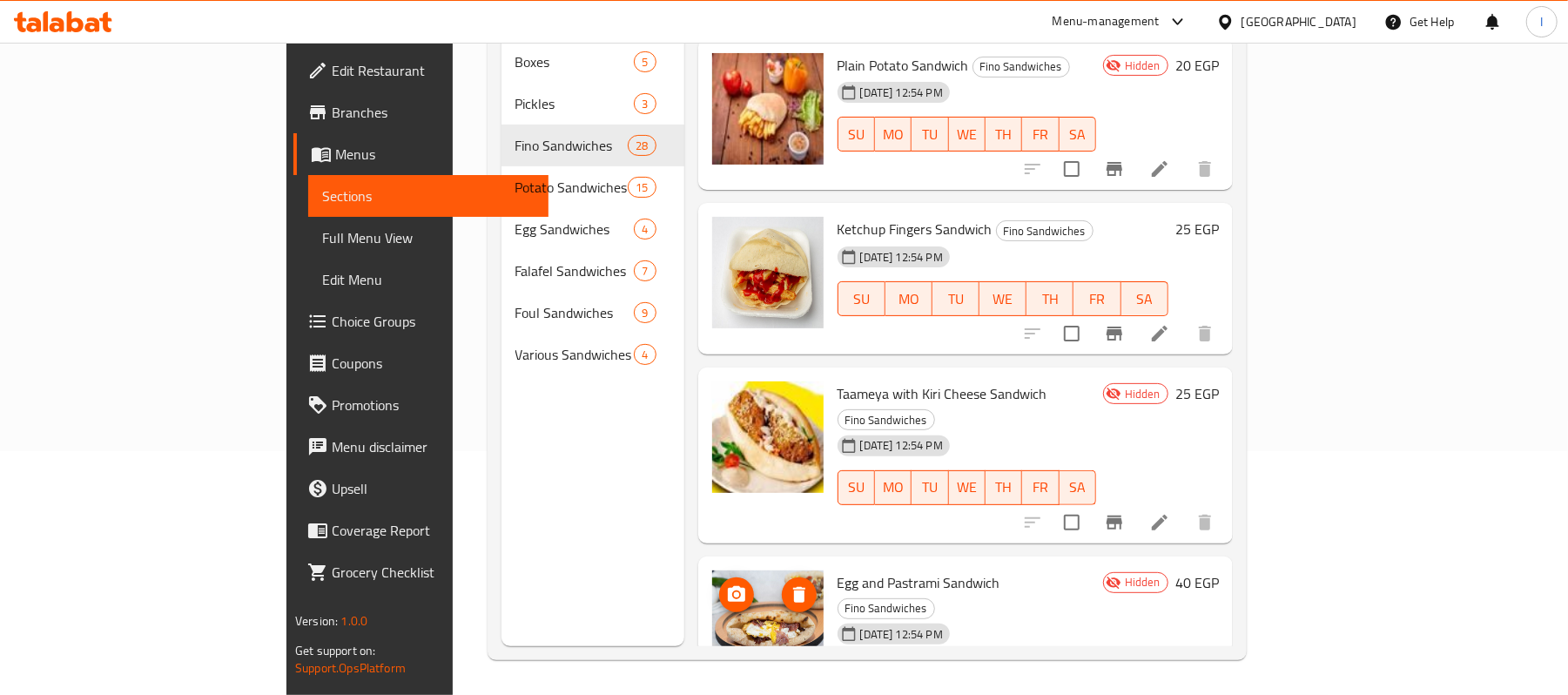
scroll to position [3807, 0]
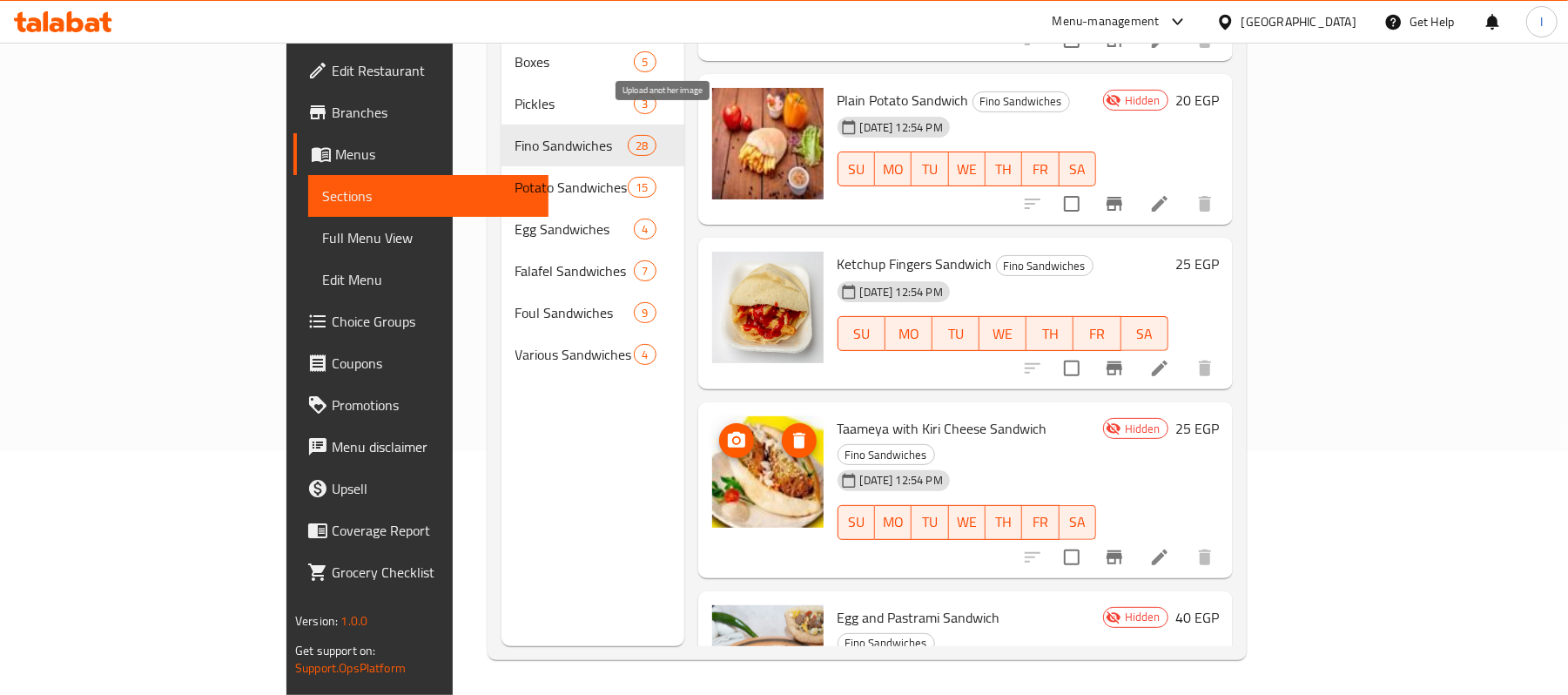
click at [728, 432] on icon "upload picture" at bounding box center [736, 439] width 17 height 15
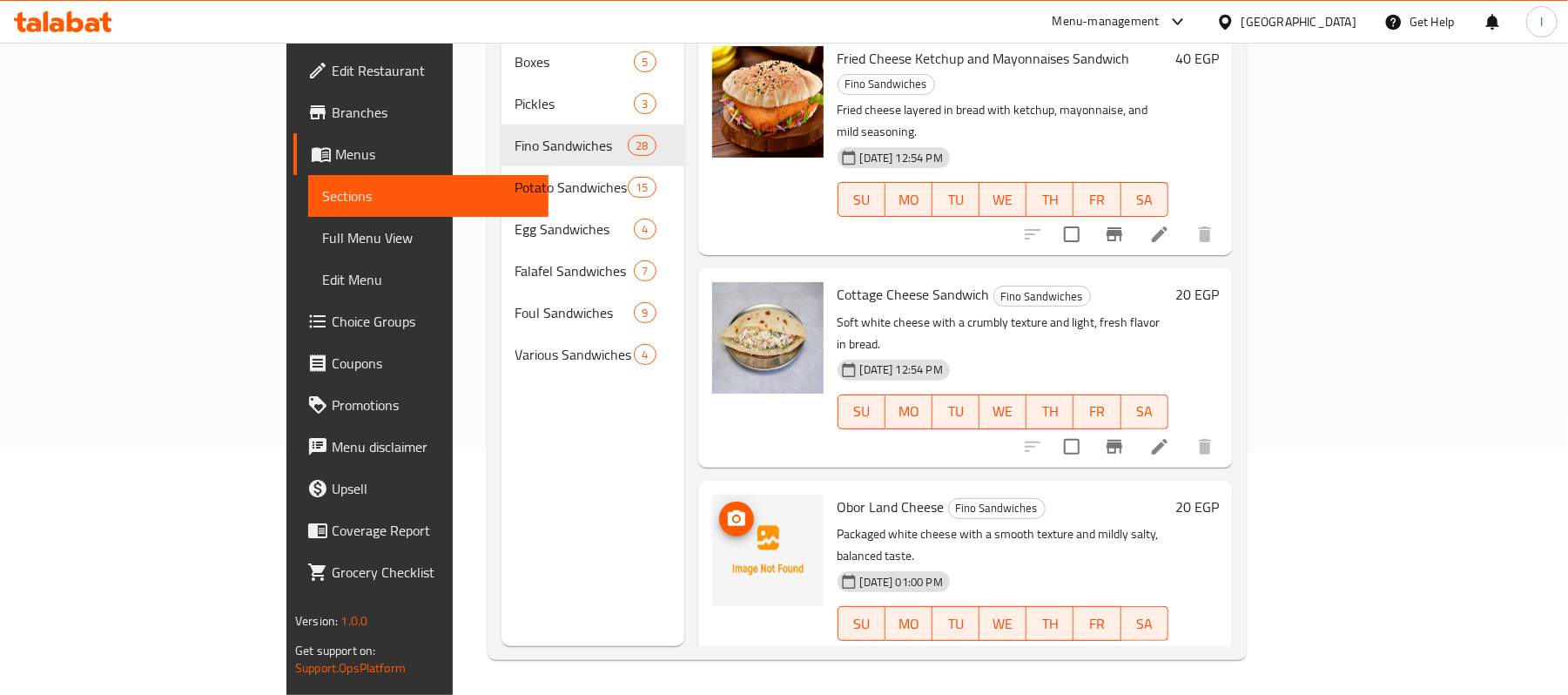
scroll to position [2647, 0]
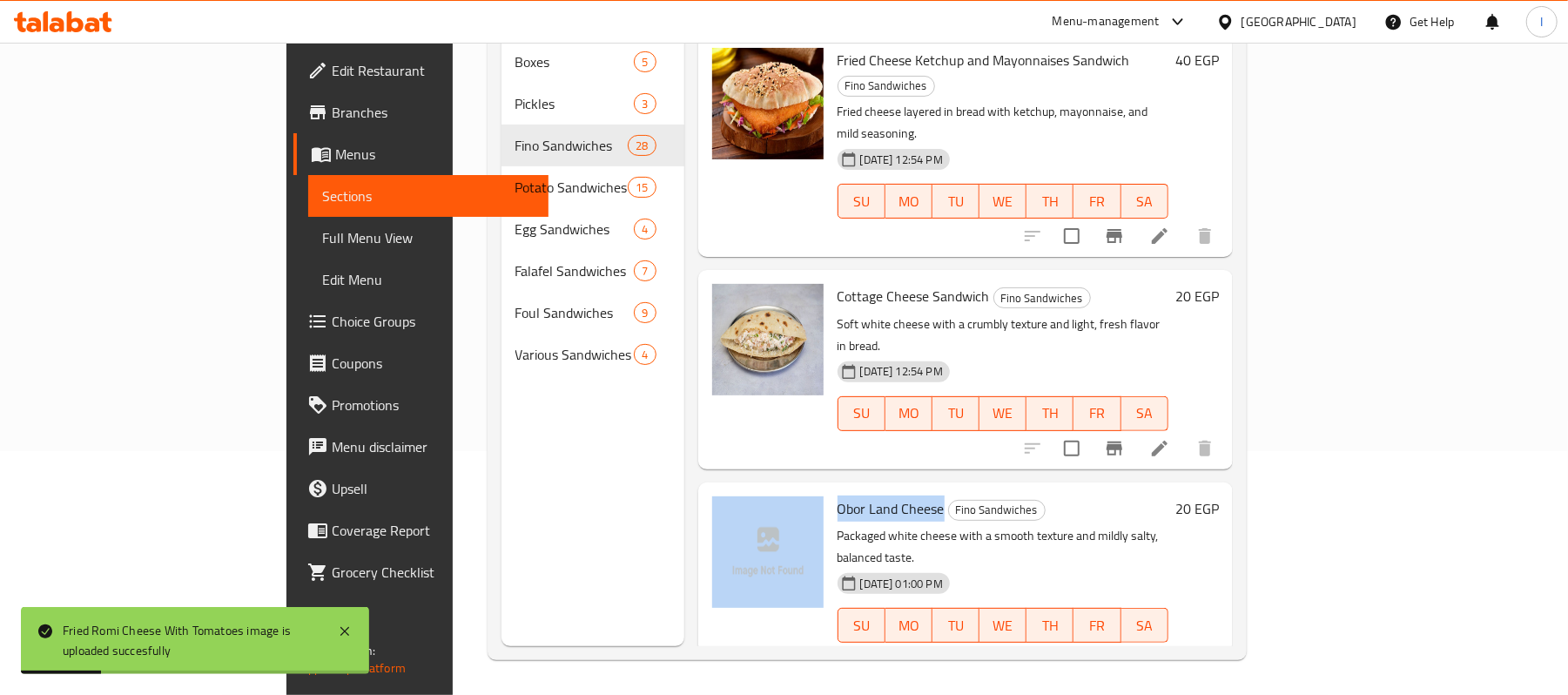
drag, startPoint x: 756, startPoint y: 234, endPoint x: 872, endPoint y: 237, distance: 116.0
click at [872, 489] on div "Obor Land Cheese Fino Sandwiches Packaged white cheese with a smooth texture an…" at bounding box center [965, 581] width 520 height 185
copy div "Obor Land Cheese"
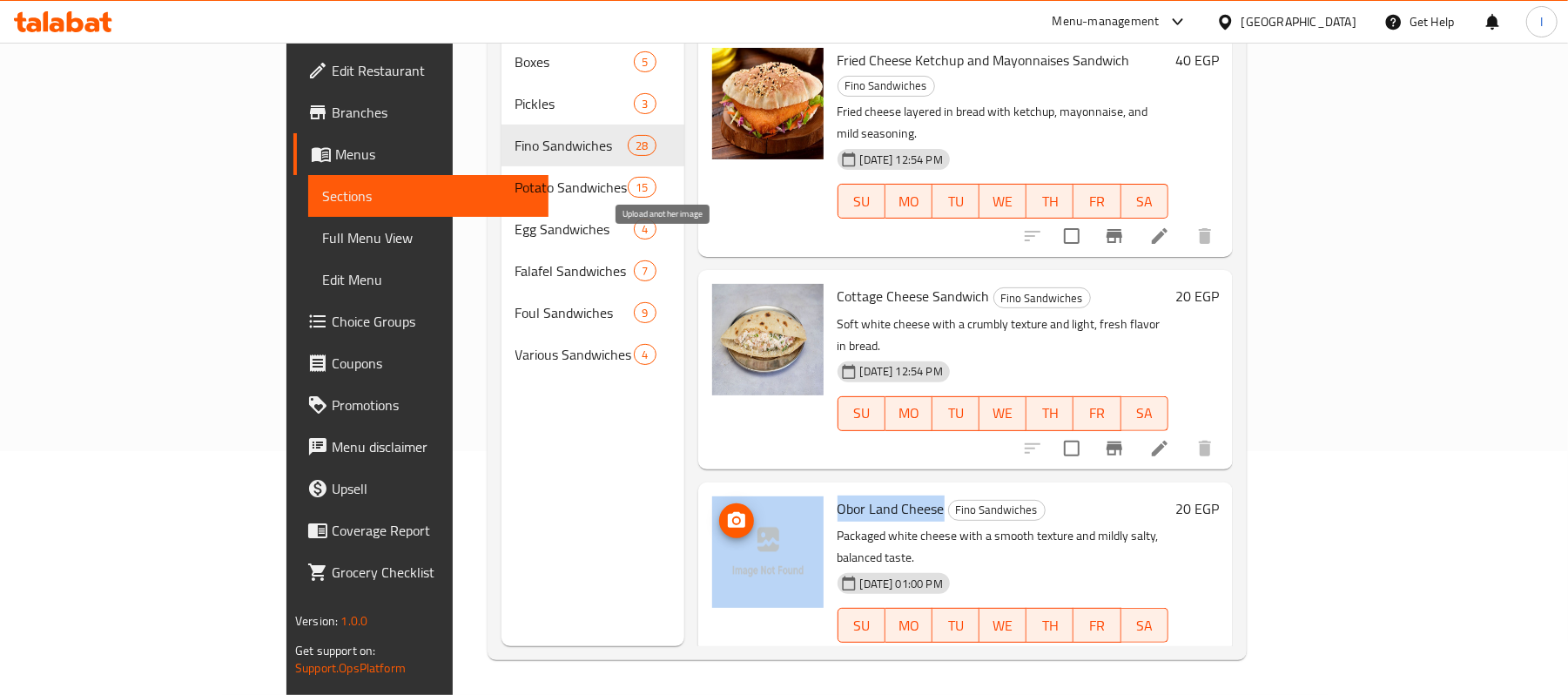
click at [726, 510] on icon "upload picture" at bounding box center [736, 520] width 21 height 21
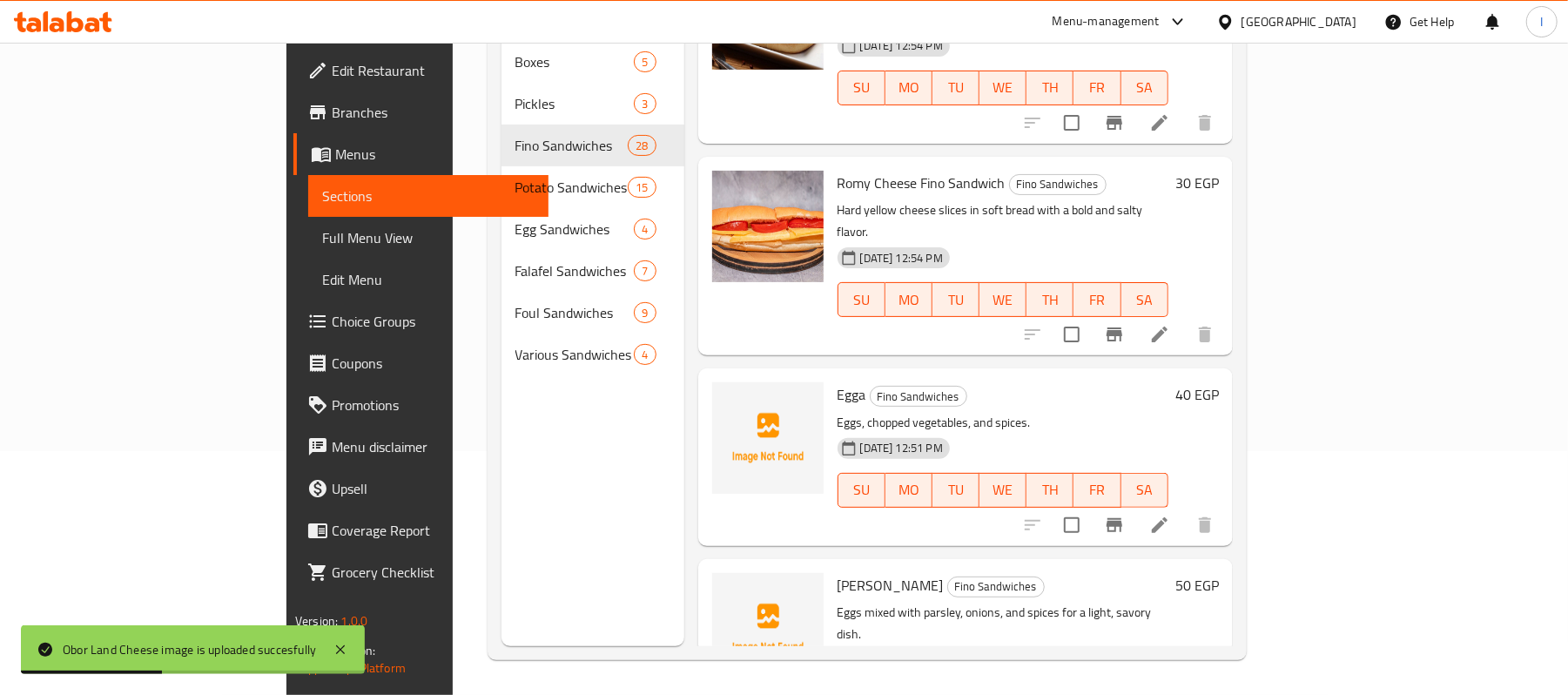
scroll to position [1021, 0]
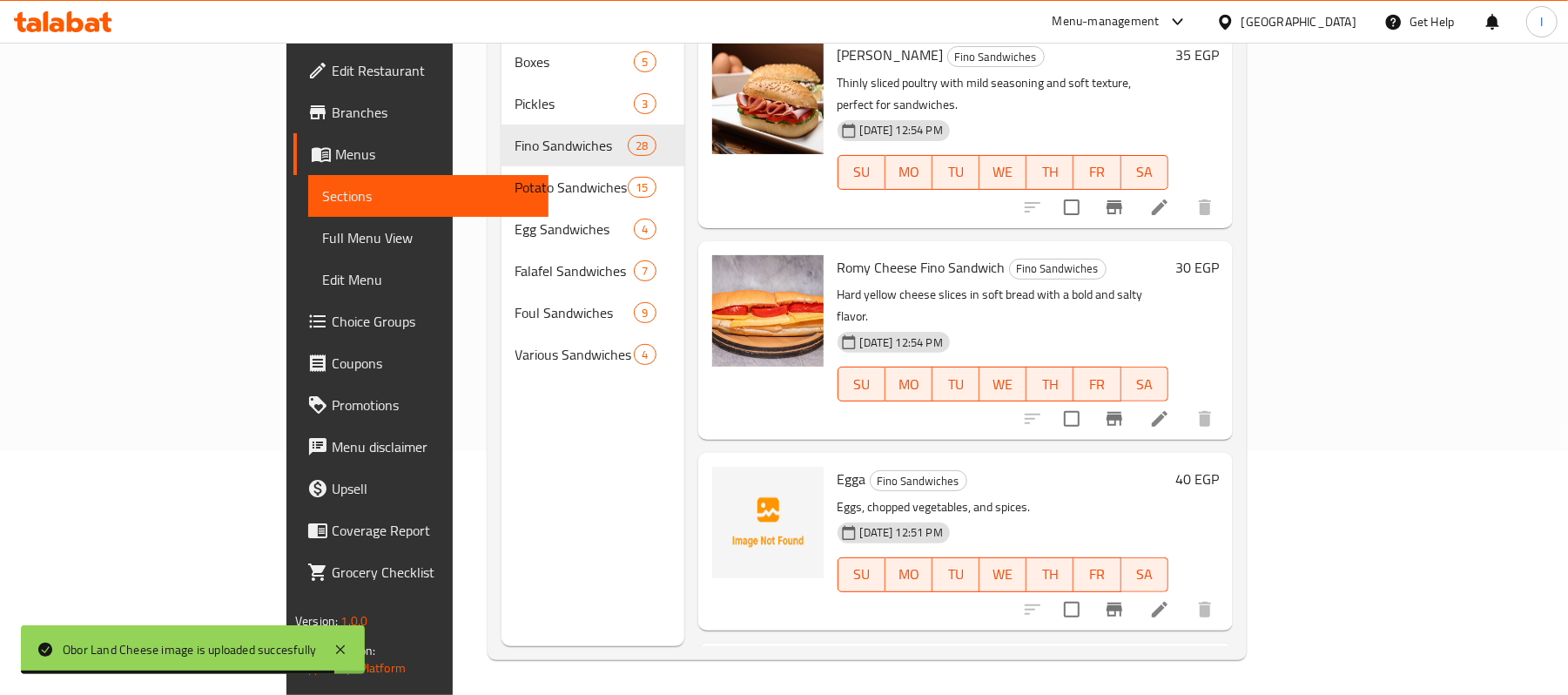
drag, startPoint x: 763, startPoint y: 537, endPoint x: 833, endPoint y: 537, distance: 70.0
copy span "Egga Baladi"
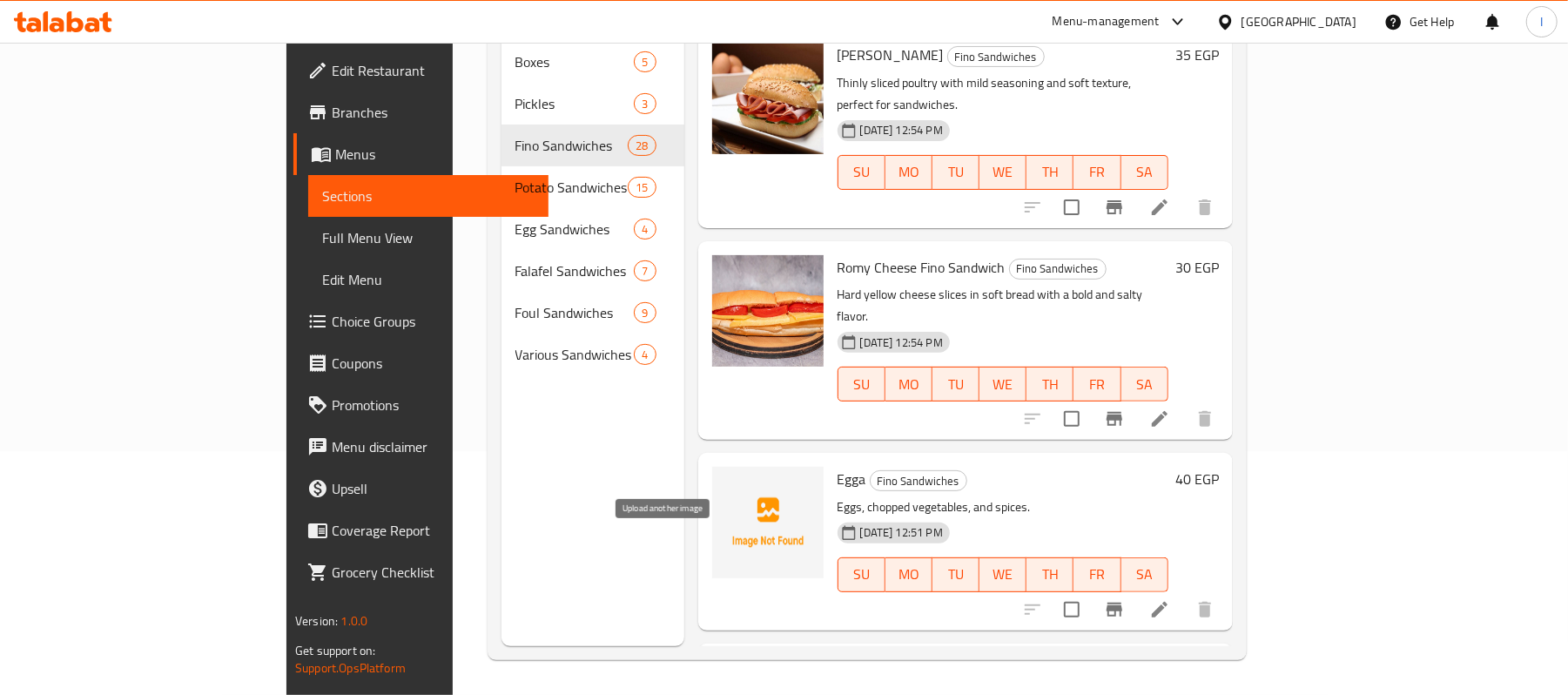
click at [726, 672] on icon "upload picture" at bounding box center [736, 681] width 21 height 21
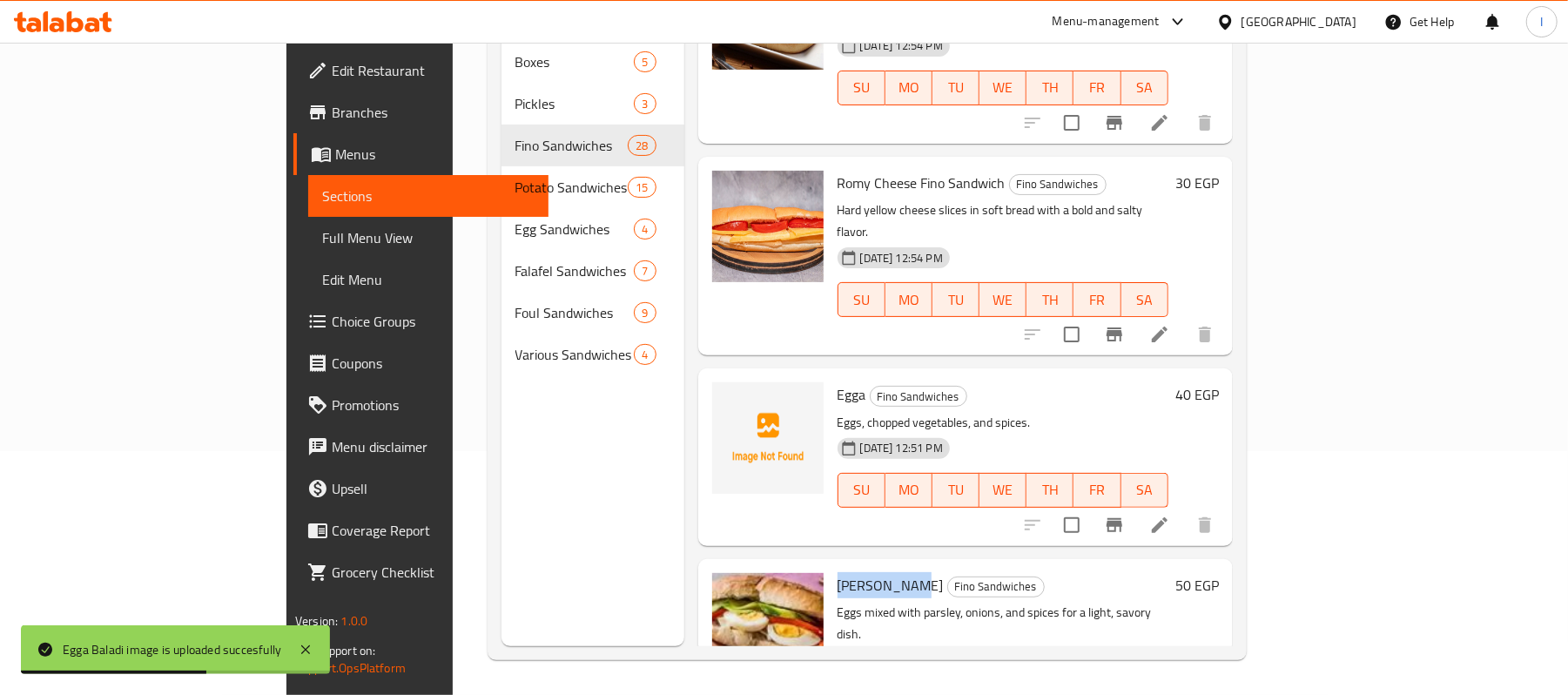
scroll to position [1254, 0]
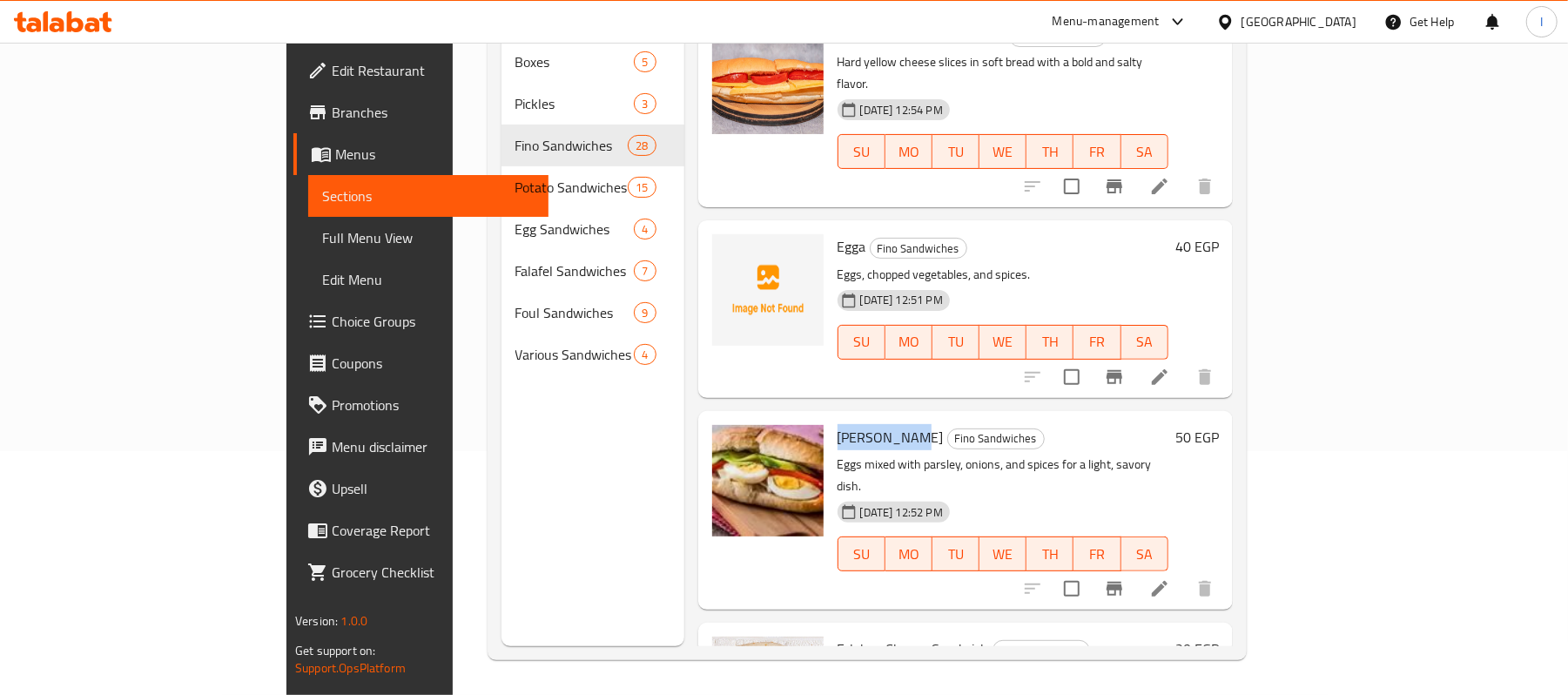
click at [838, 424] on span "Egga Baladi" at bounding box center [891, 436] width 106 height 26
click at [733, 445] on circle "upload picture" at bounding box center [736, 448] width 5 height 5
click at [728, 441] on icon "upload picture" at bounding box center [736, 448] width 17 height 15
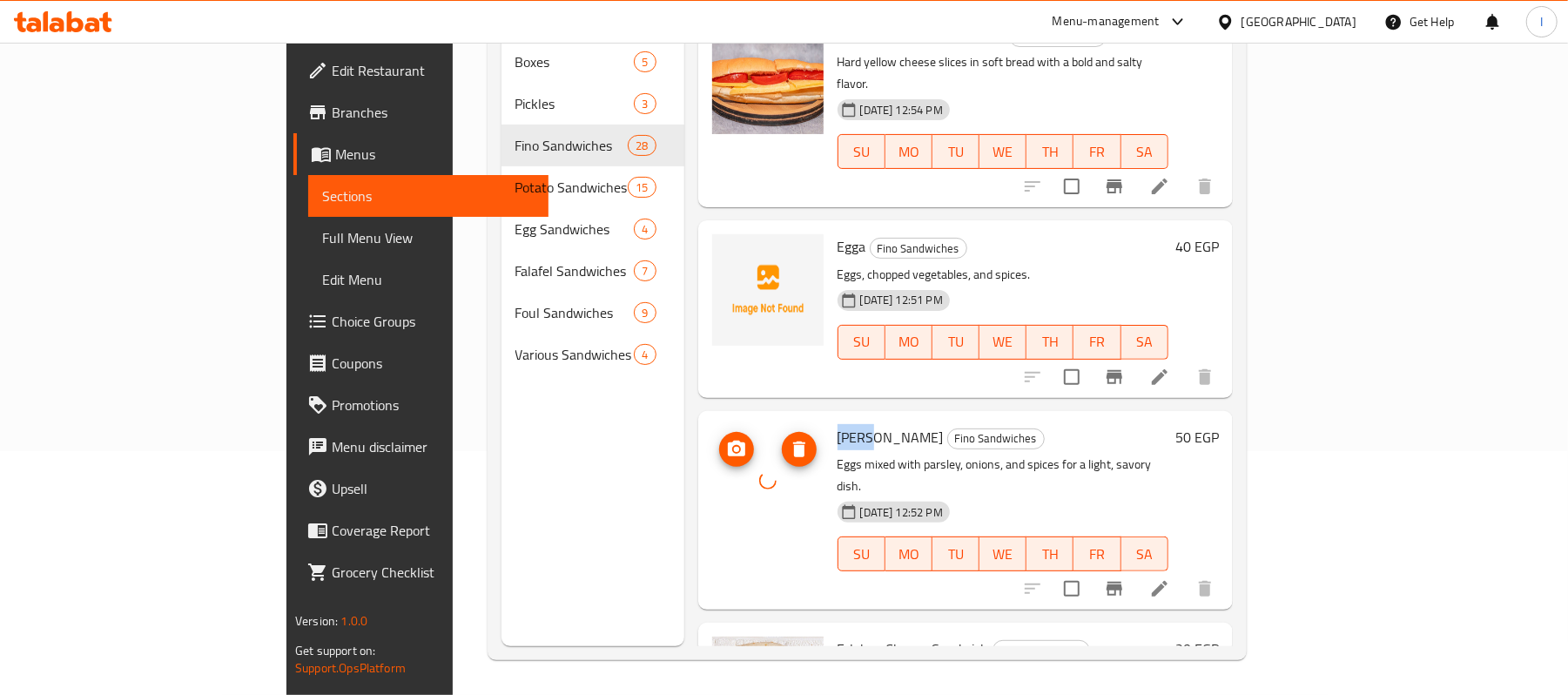
click at [726, 439] on icon "upload picture" at bounding box center [736, 449] width 21 height 21
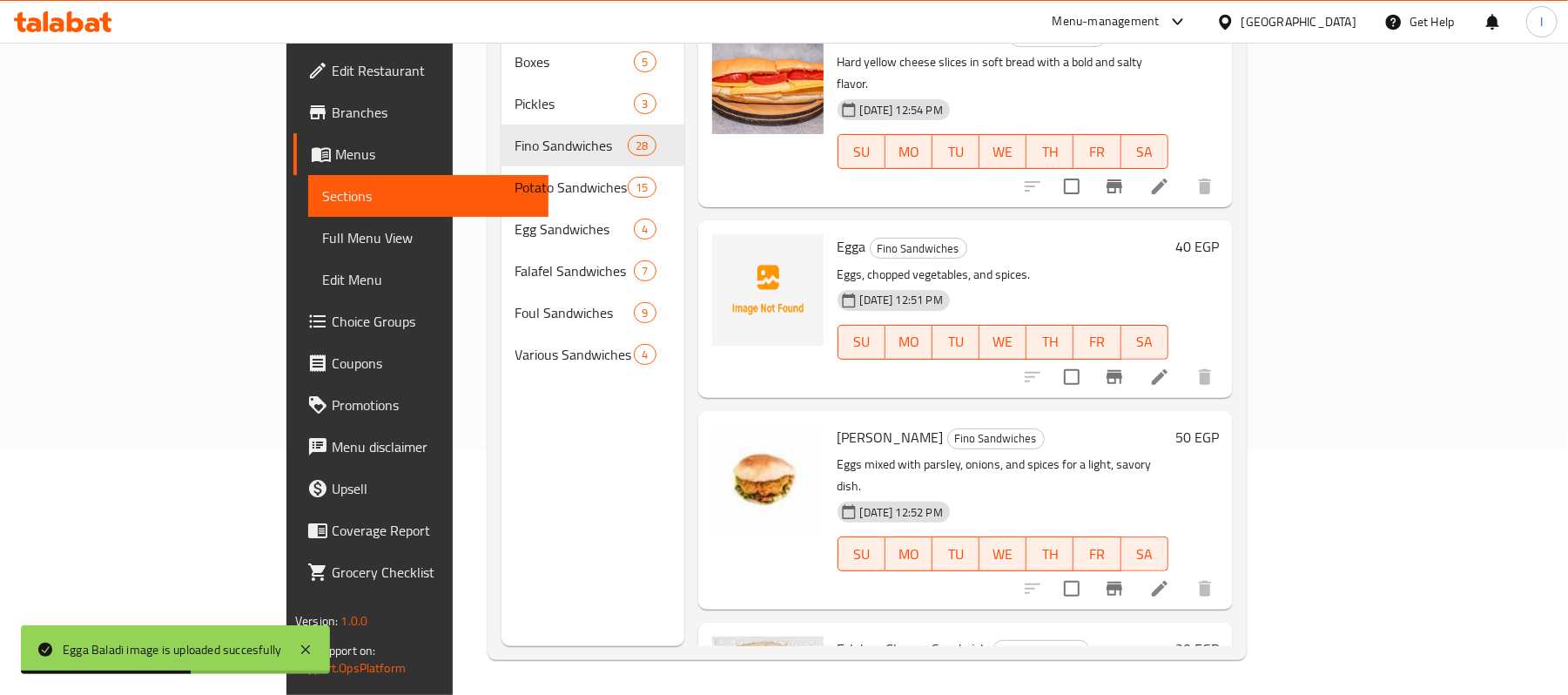
click at [830, 227] on div "Egga Fino Sandwiches Eggs, chopped vegetables, and spices. 06-06-2025 12:51 PM …" at bounding box center [1003, 308] width 344 height 163
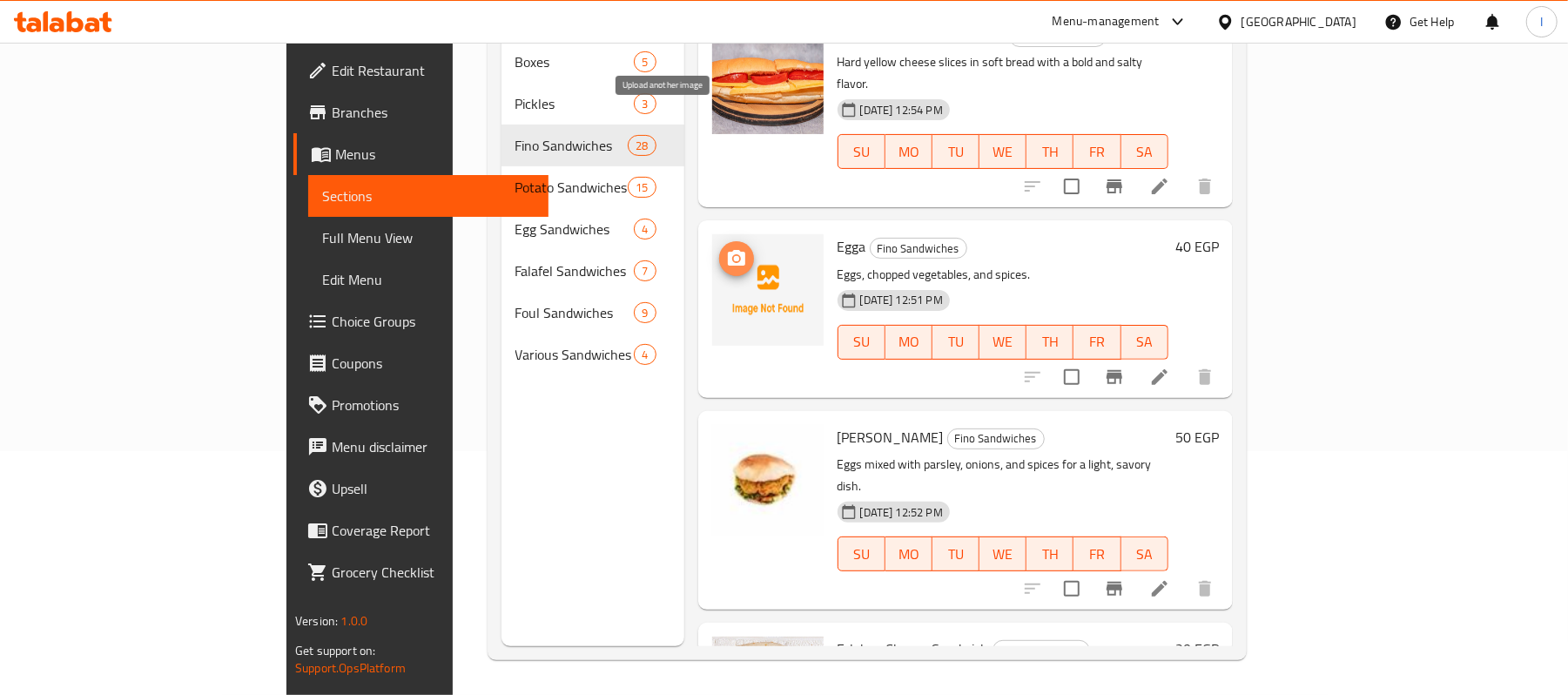
click at [728, 250] on icon "upload picture" at bounding box center [736, 257] width 17 height 15
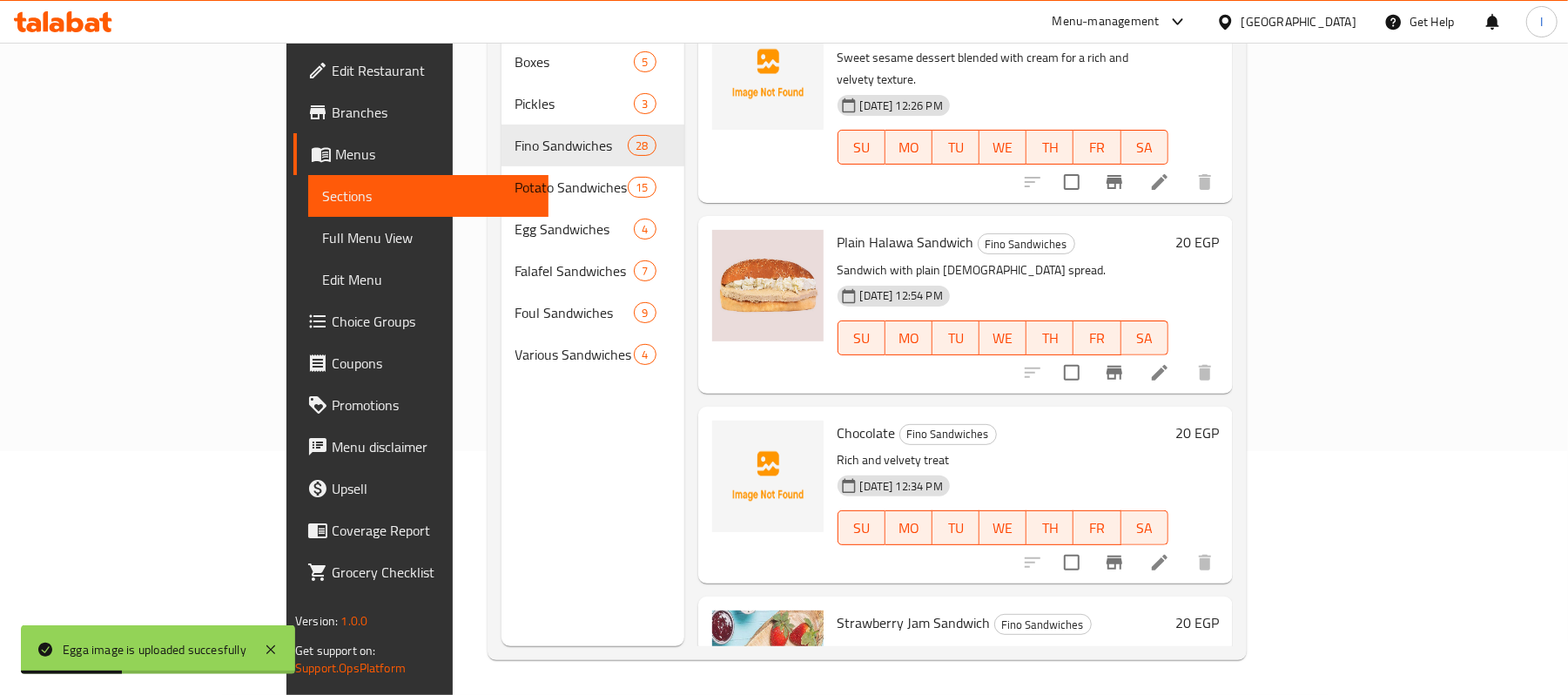
scroll to position [0, 0]
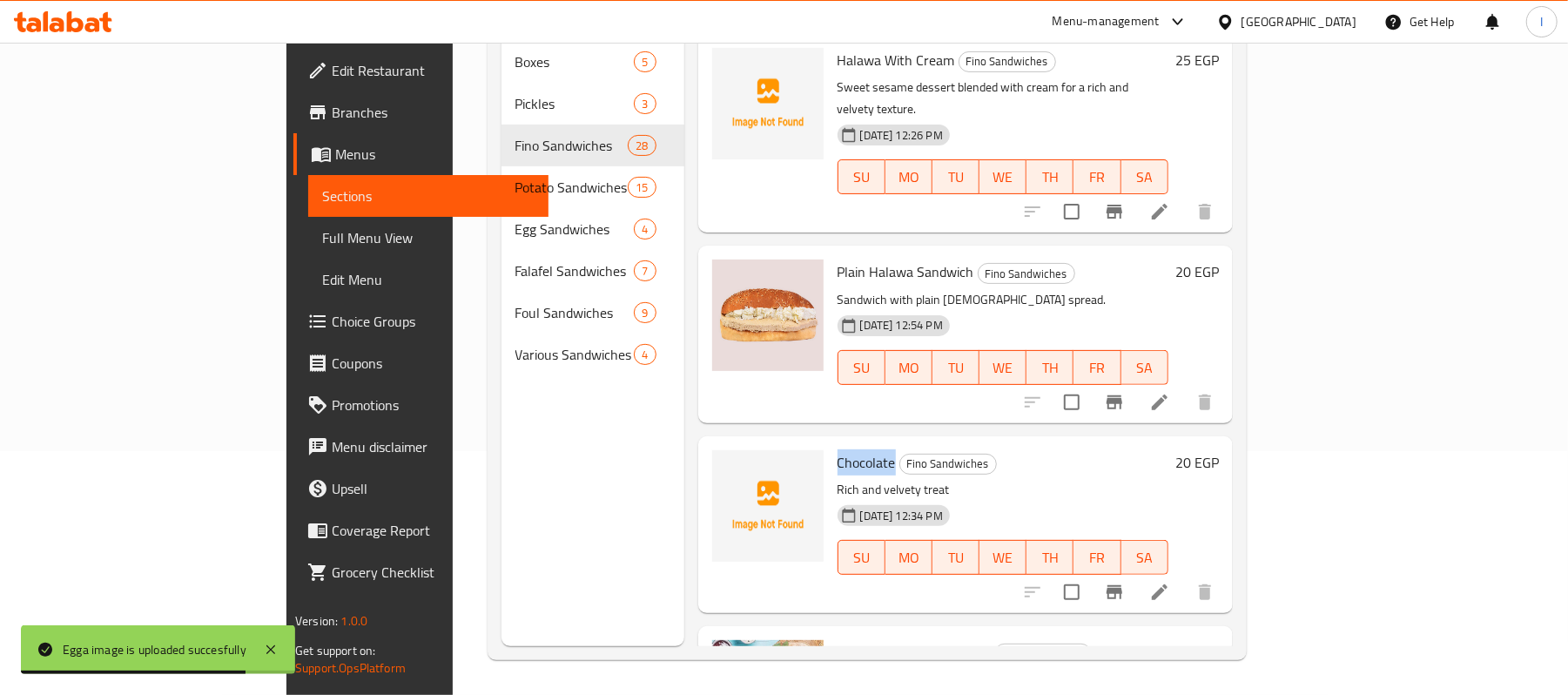
drag, startPoint x: 761, startPoint y: 416, endPoint x: 823, endPoint y: 412, distance: 62.1
click at [830, 444] on div "Chocolate Fino Sandwiches Rich and velvety treat 06-06-2025 12:34 PM SU MO TU W…" at bounding box center [1003, 525] width 344 height 163
copy span "Chocolate"
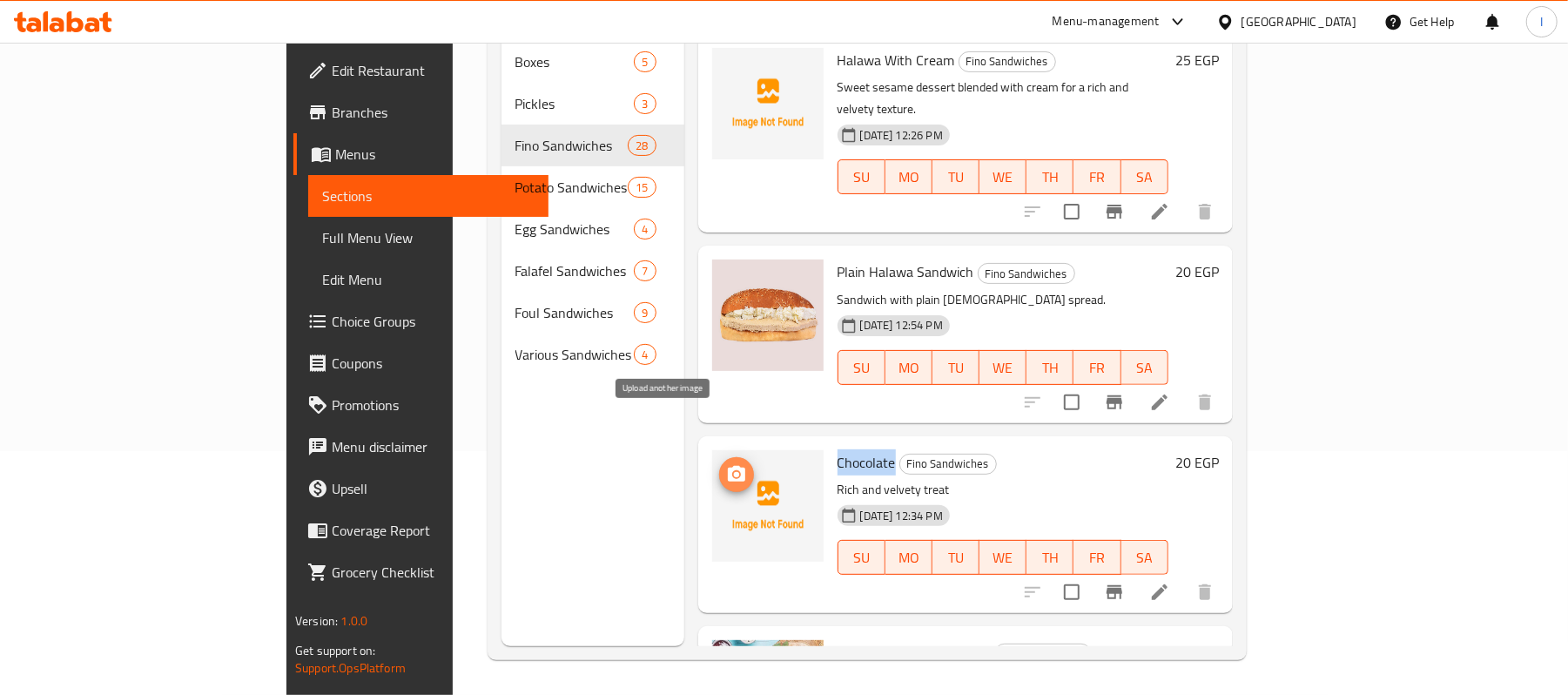
click at [728, 466] on icon "upload picture" at bounding box center [736, 473] width 17 height 15
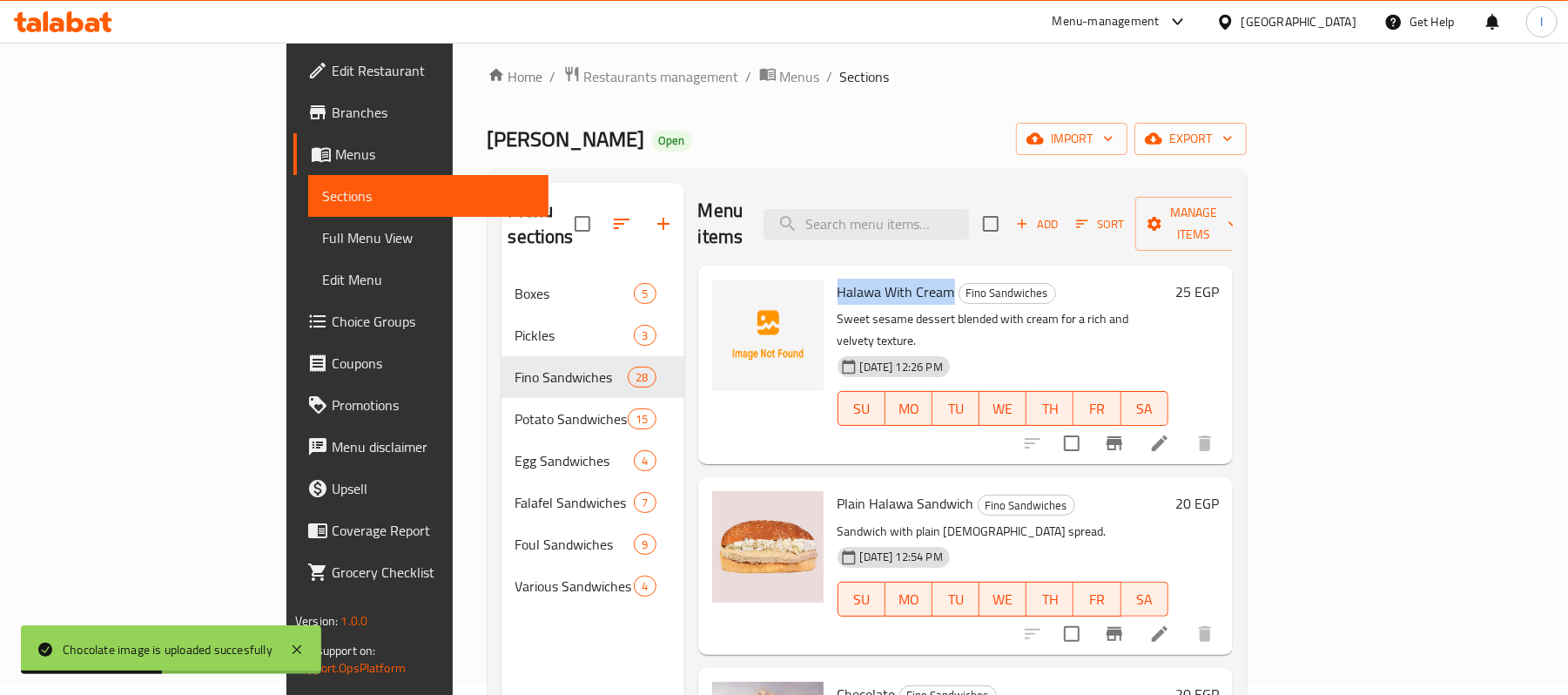
drag, startPoint x: 770, startPoint y: 261, endPoint x: 881, endPoint y: 269, distance: 111.3
click at [881, 279] on h6 "Halawa With Cream Fino Sandwiches" at bounding box center [1003, 291] width 331 height 24
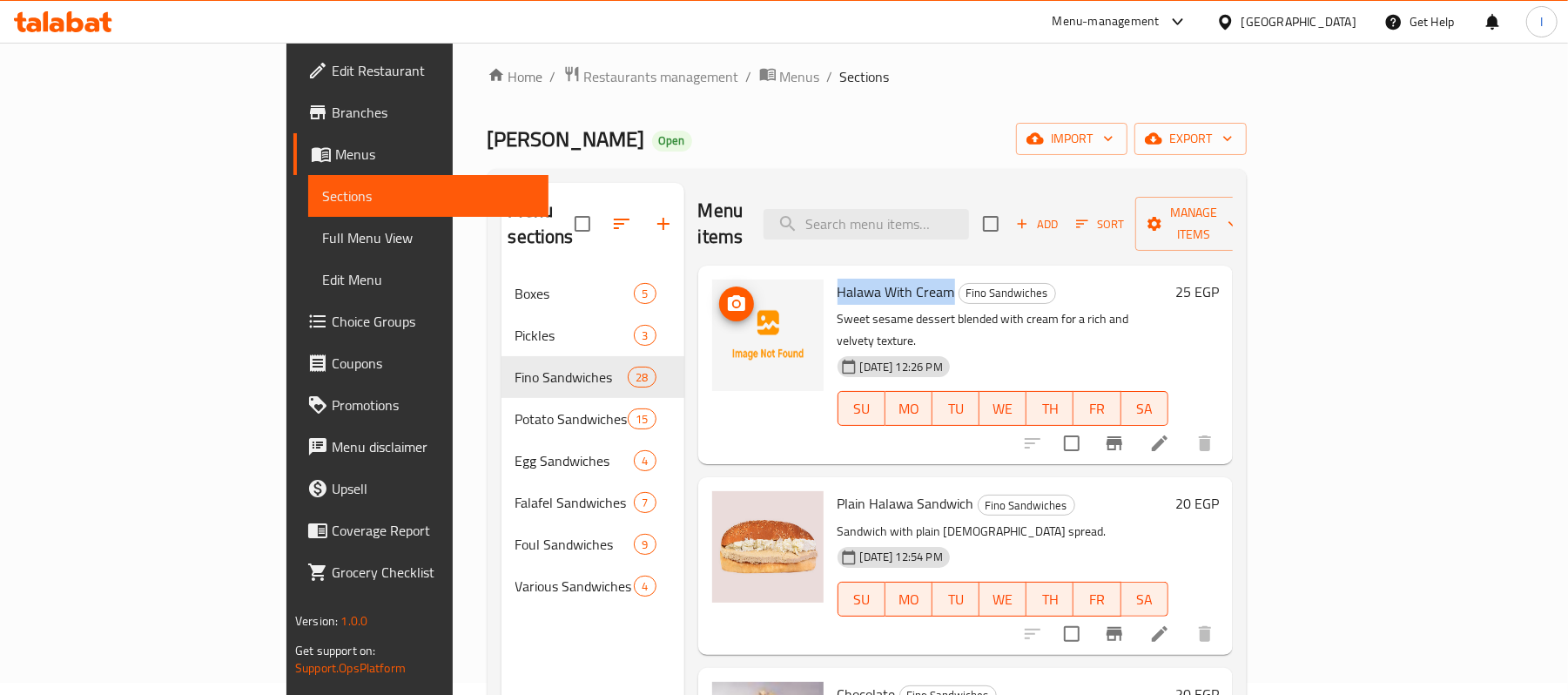
click at [728, 295] on icon "upload picture" at bounding box center [736, 302] width 17 height 15
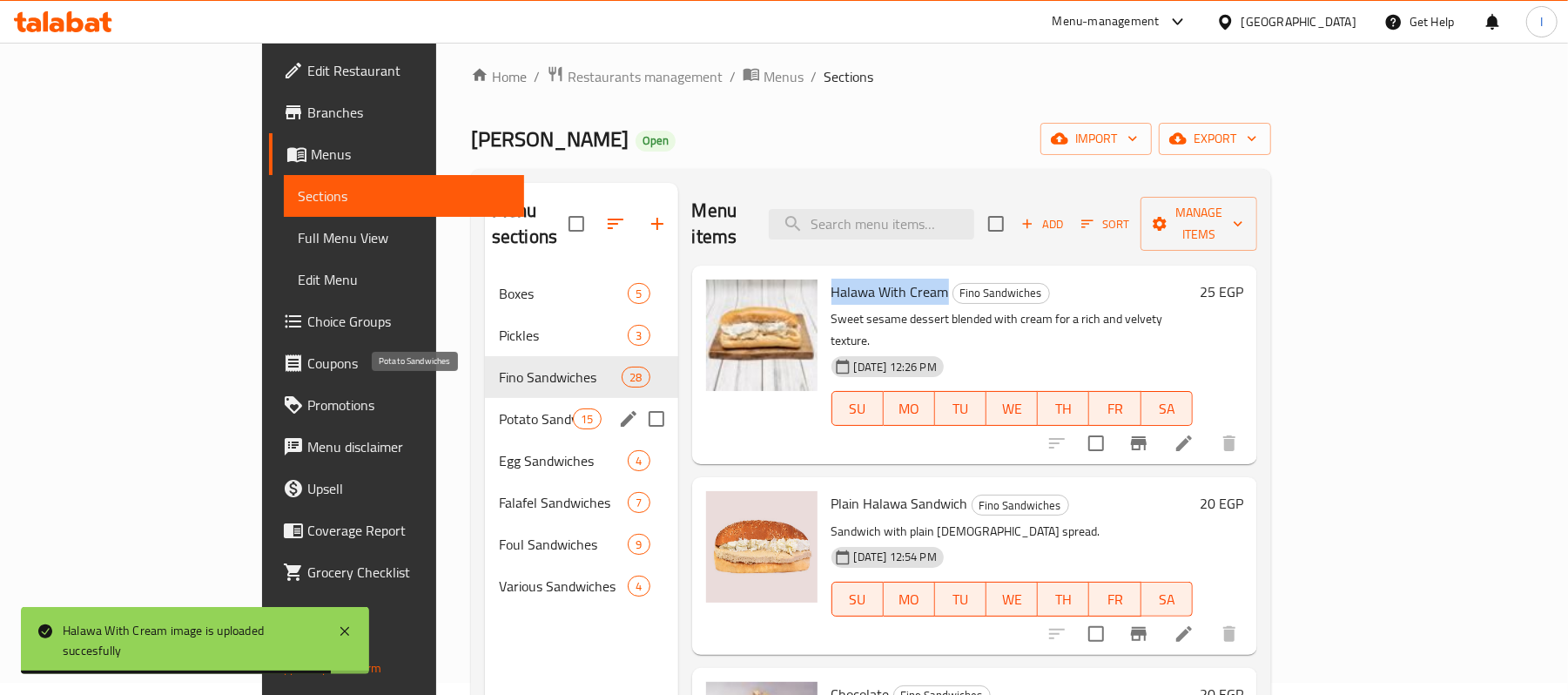
click at [499, 408] on span "Potato Sandwiches" at bounding box center [536, 418] width 74 height 21
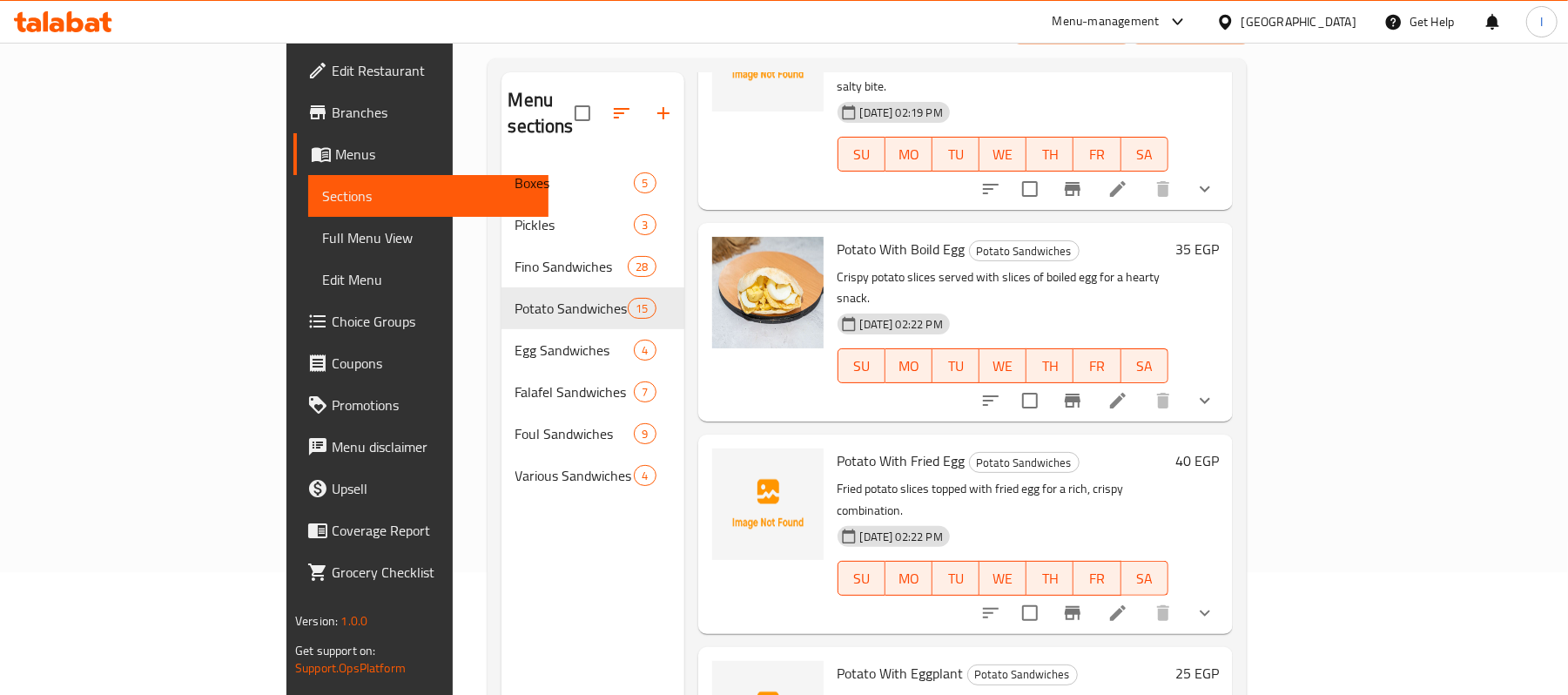
scroll to position [244, 0]
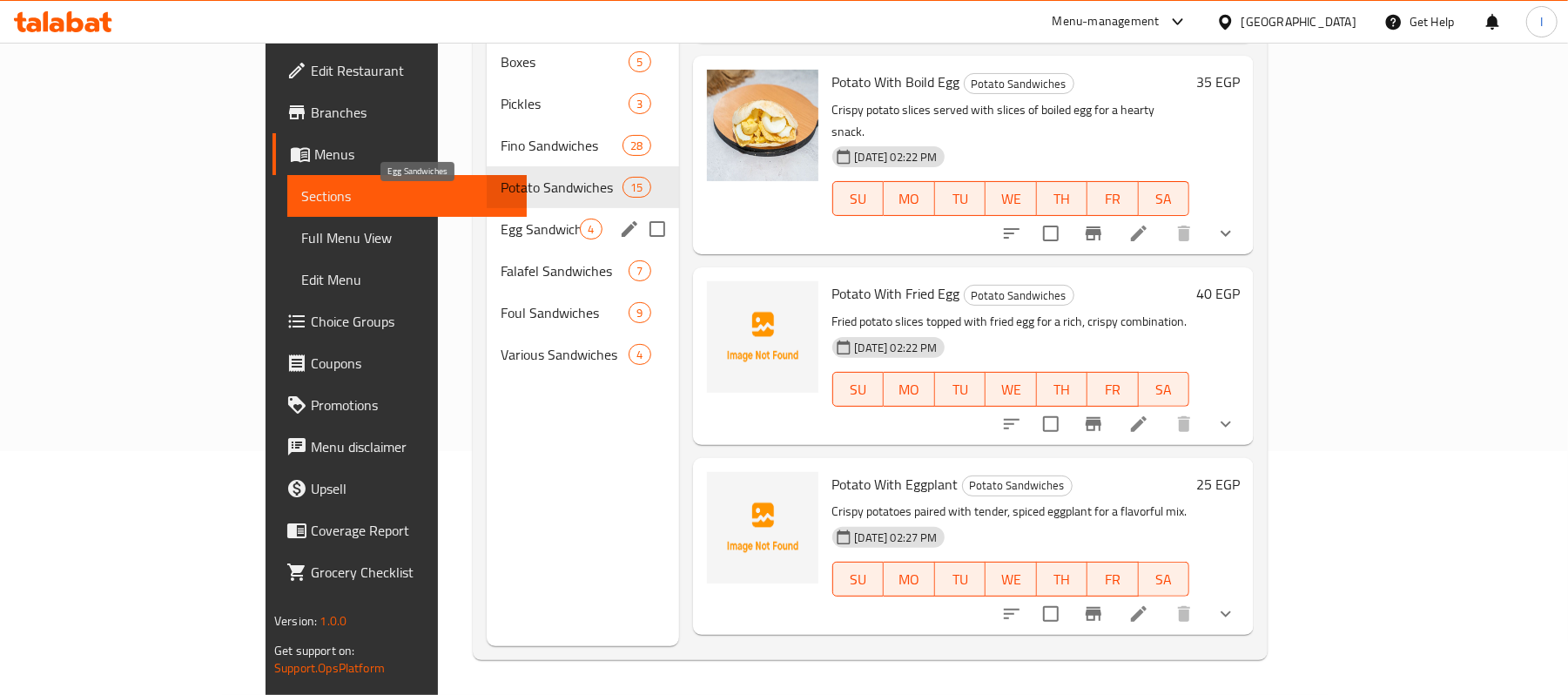
click at [500, 218] on span "Egg Sandwiches" at bounding box center [540, 228] width 79 height 21
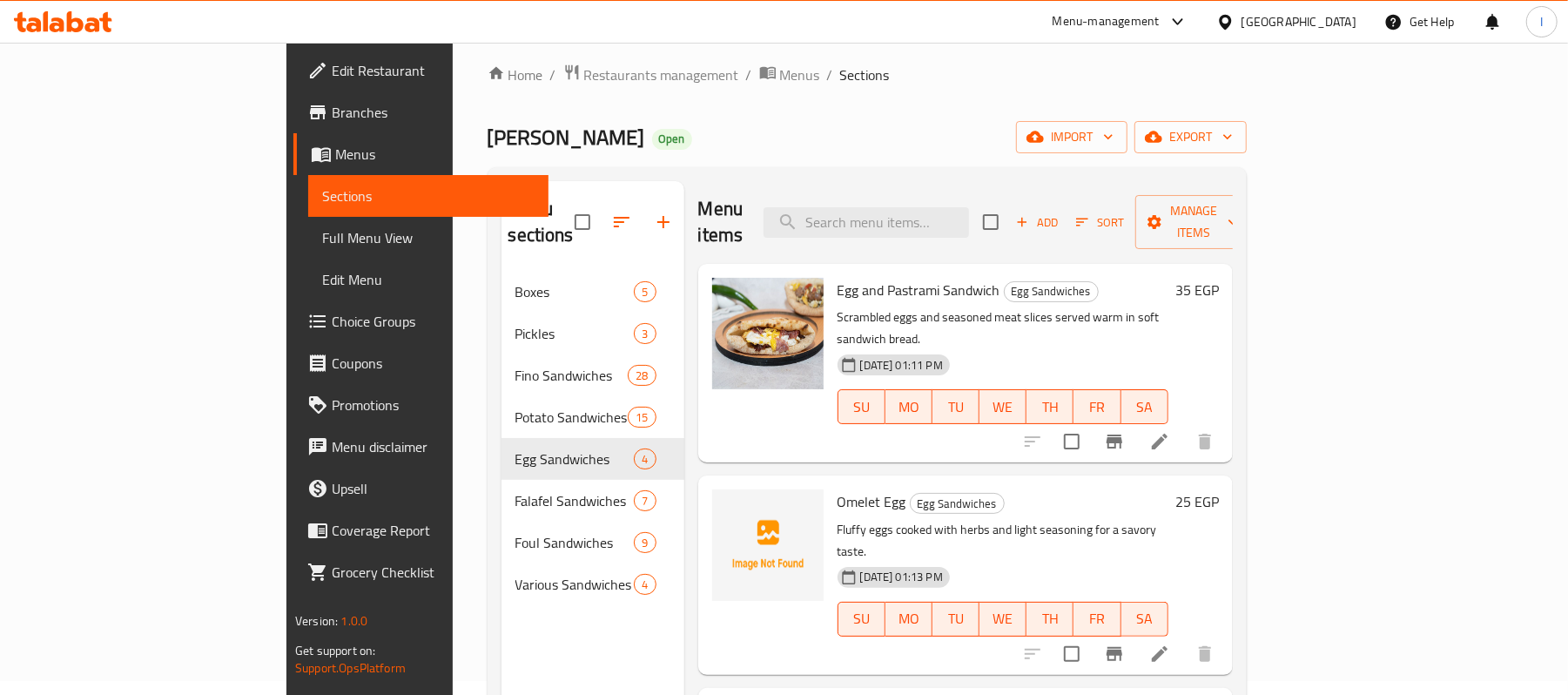
scroll to position [13, 0]
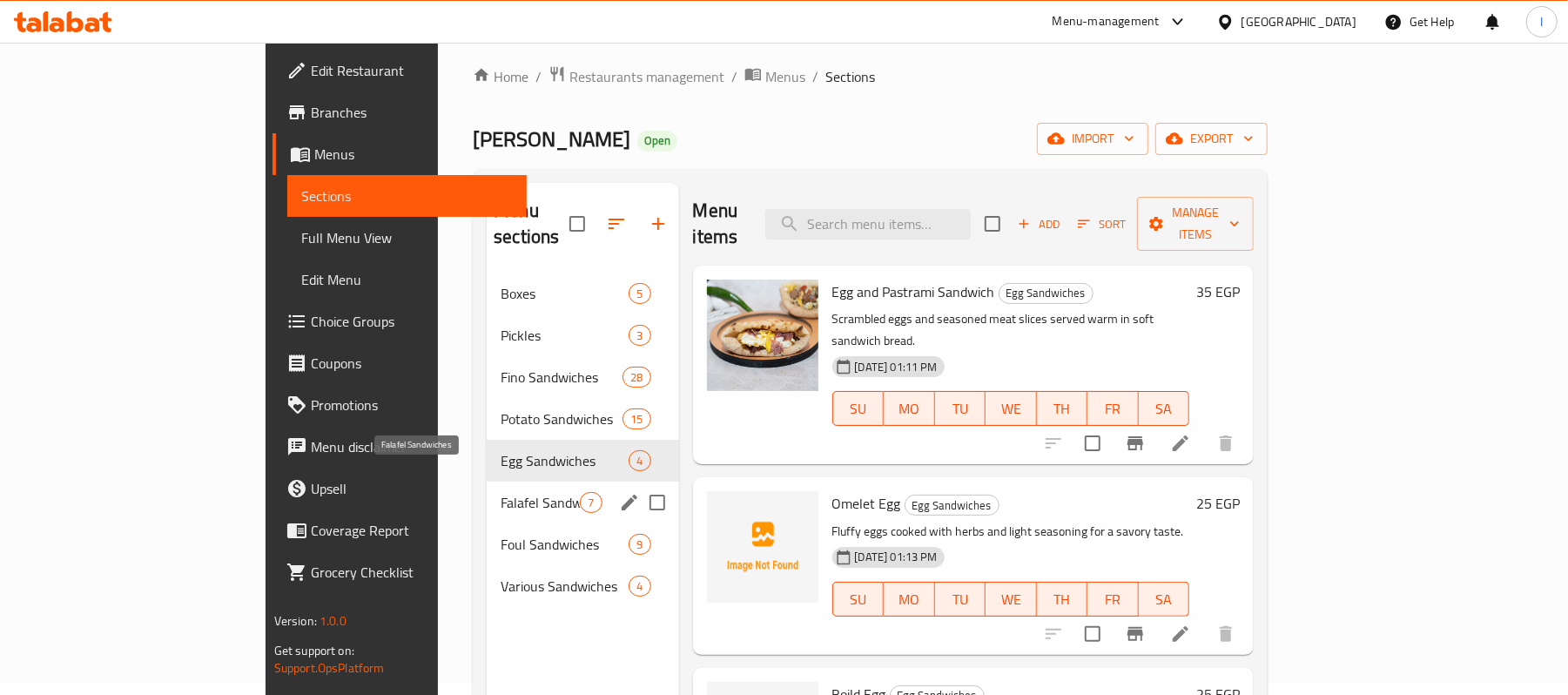
click at [500, 492] on span "Falafel Sandwiches" at bounding box center [540, 502] width 79 height 21
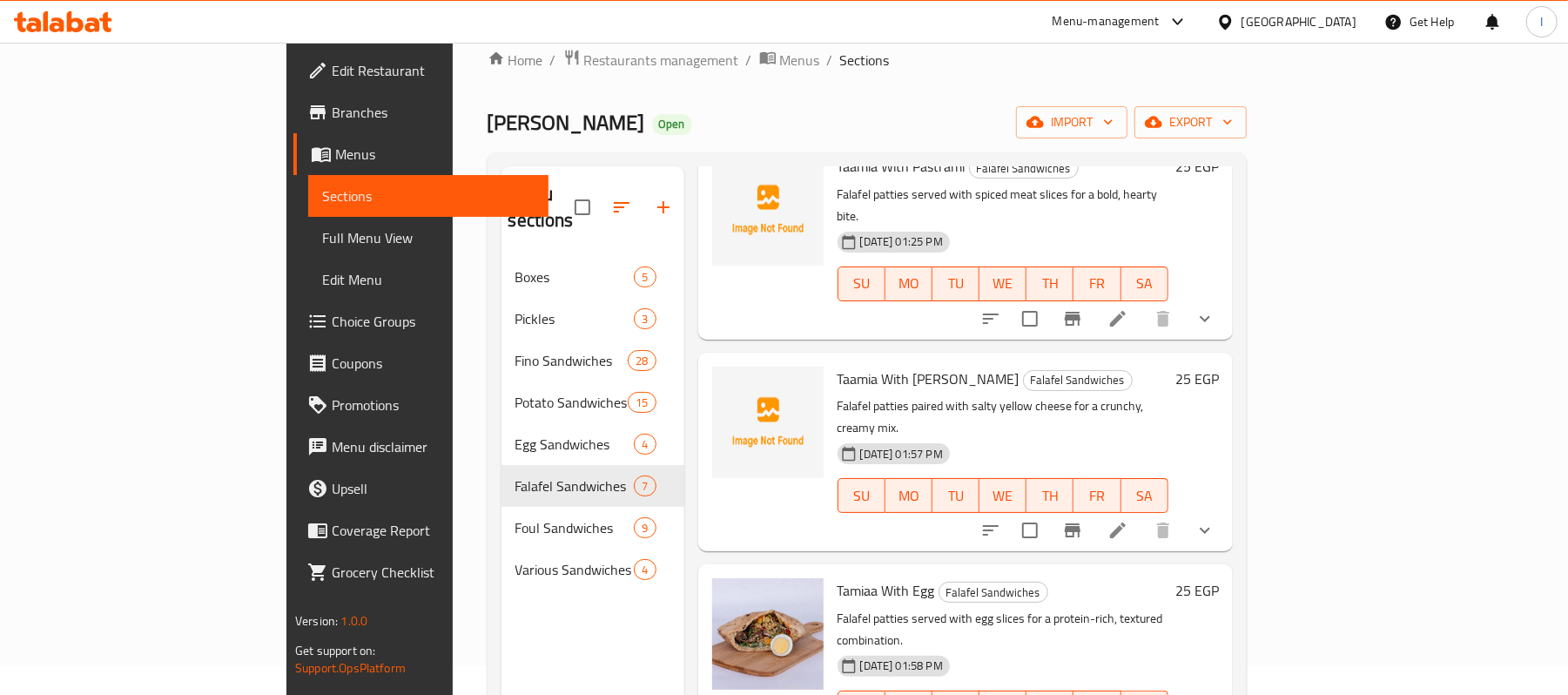
scroll to position [244, 0]
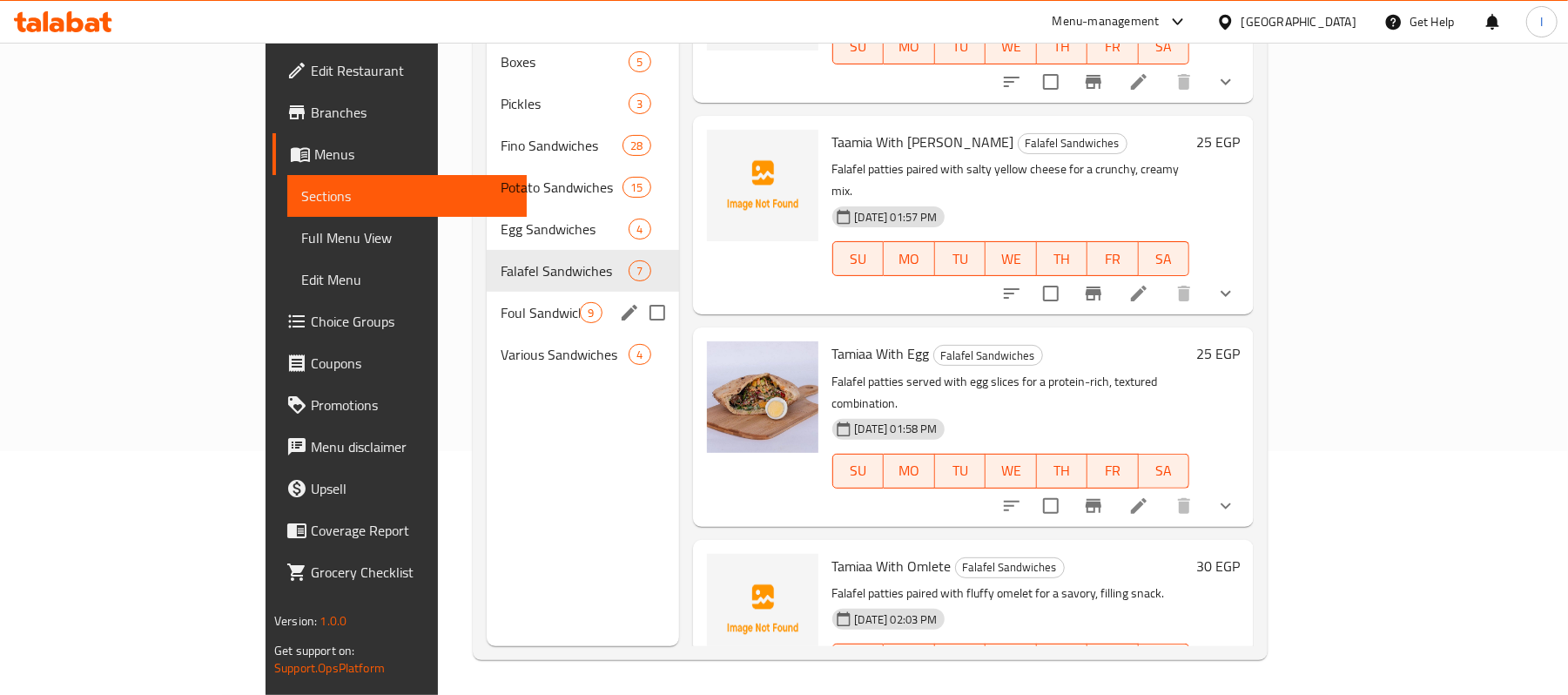
click at [487, 299] on div "Foul Sandwiches 9" at bounding box center [582, 313] width 191 height 41
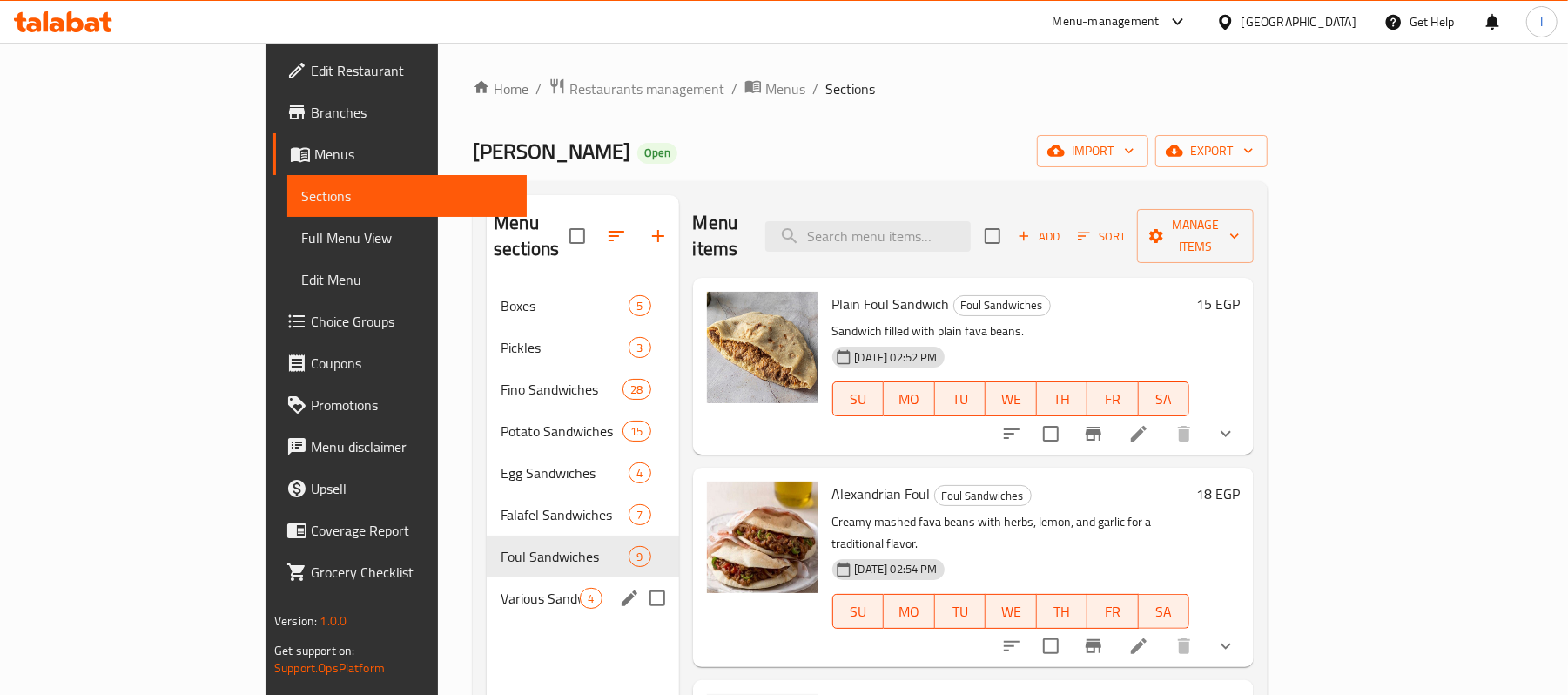
click at [500, 588] on span "Various Sandwiches" at bounding box center [540, 598] width 79 height 21
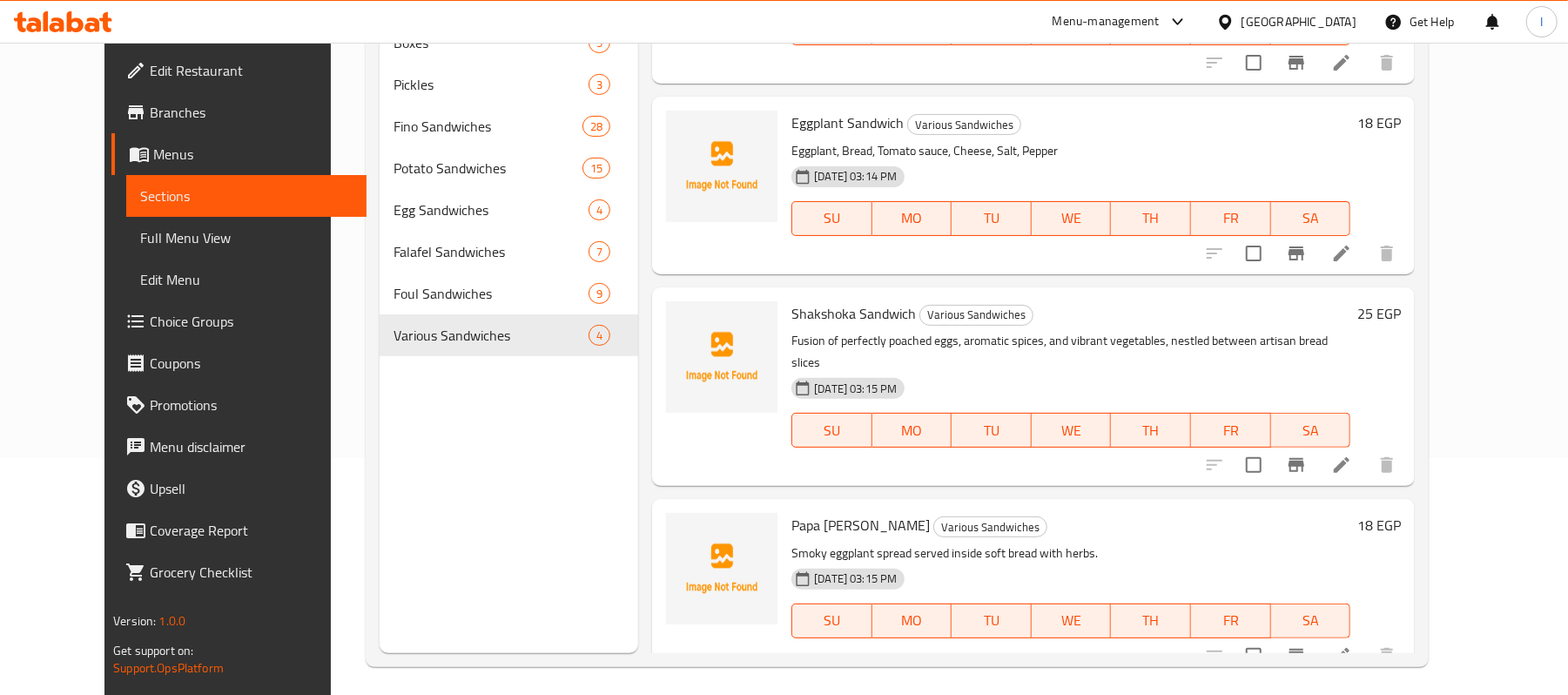
scroll to position [244, 0]
